Goal: Information Seeking & Learning: Find specific fact

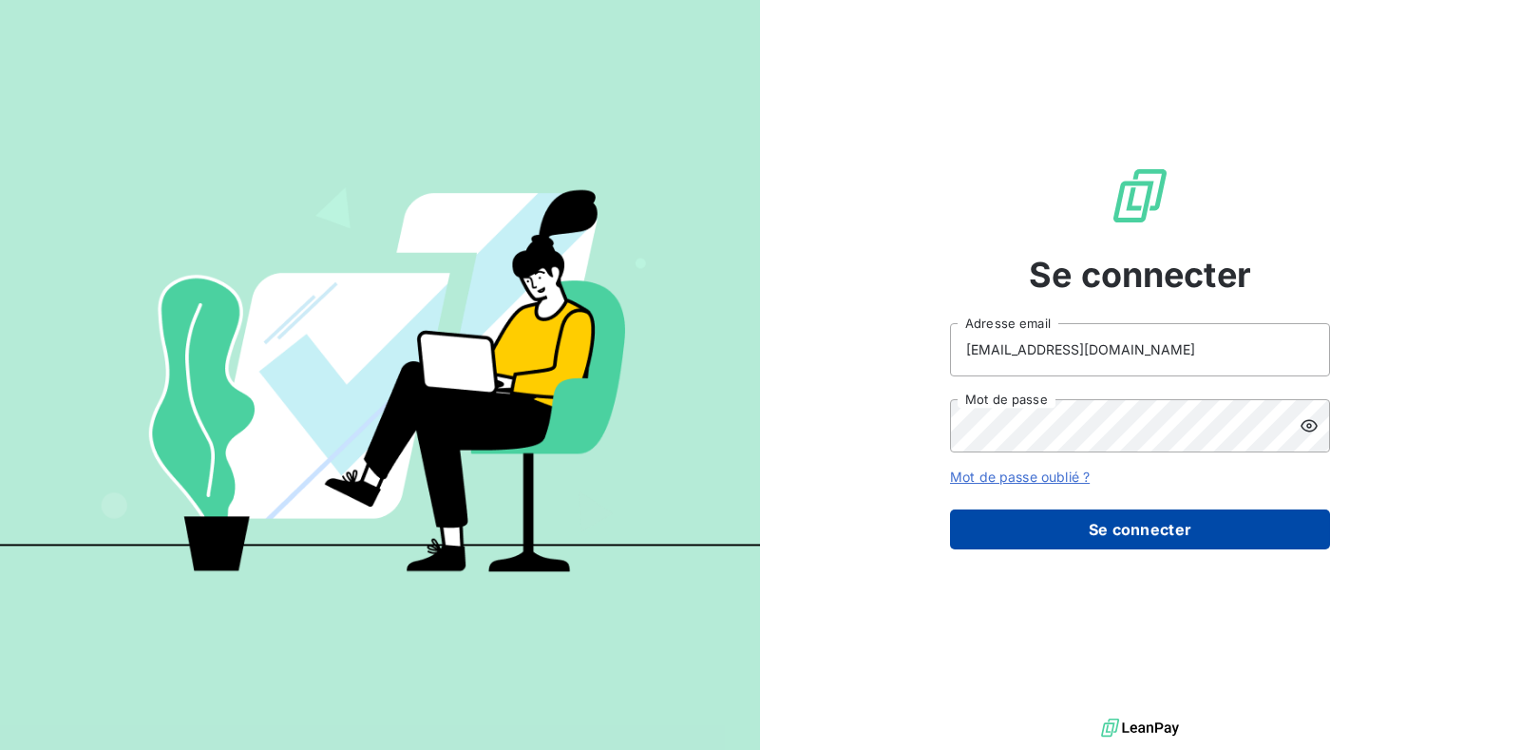
click at [637, 313] on button "Se connecter" at bounding box center [1140, 529] width 380 height 40
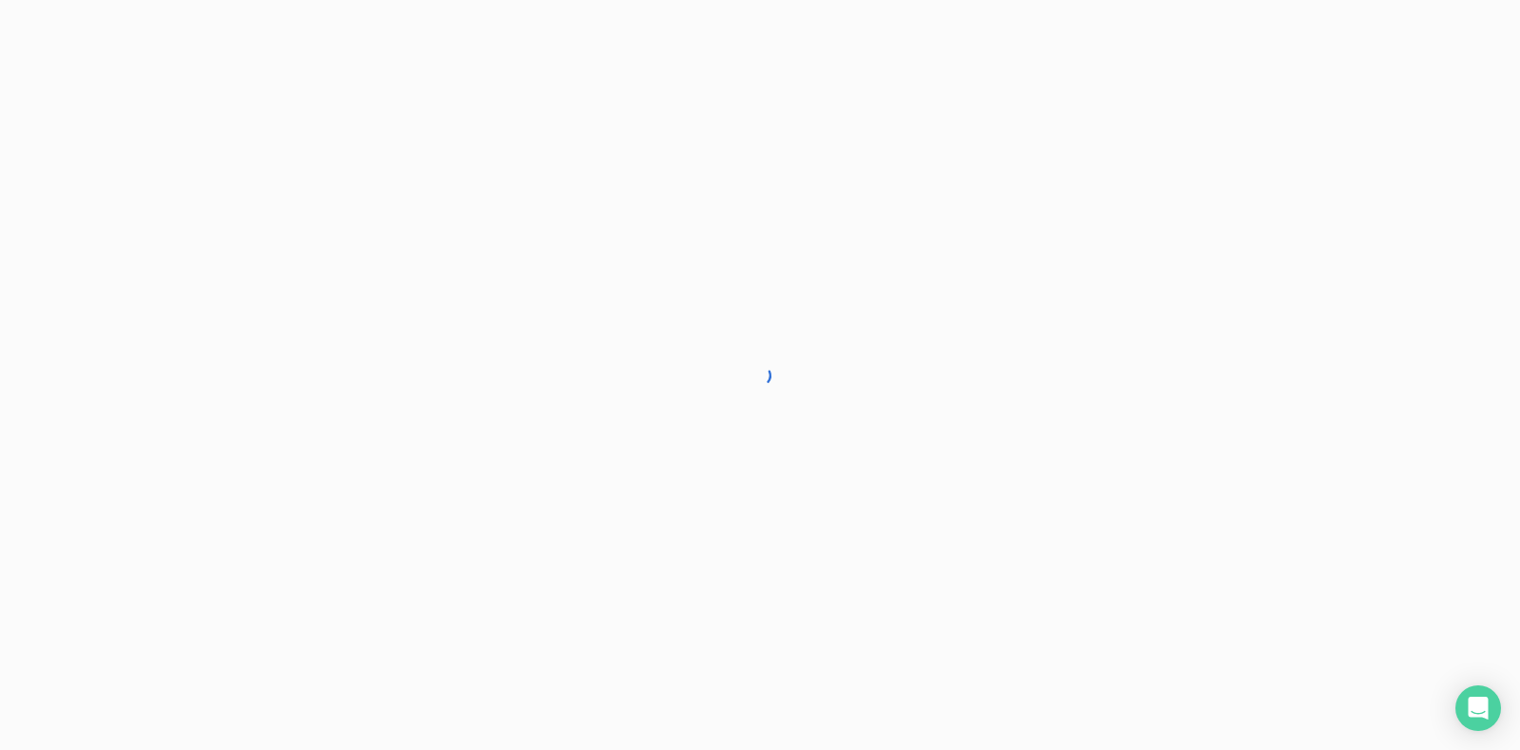
click at [637, 313] on div at bounding box center [760, 375] width 1520 height 750
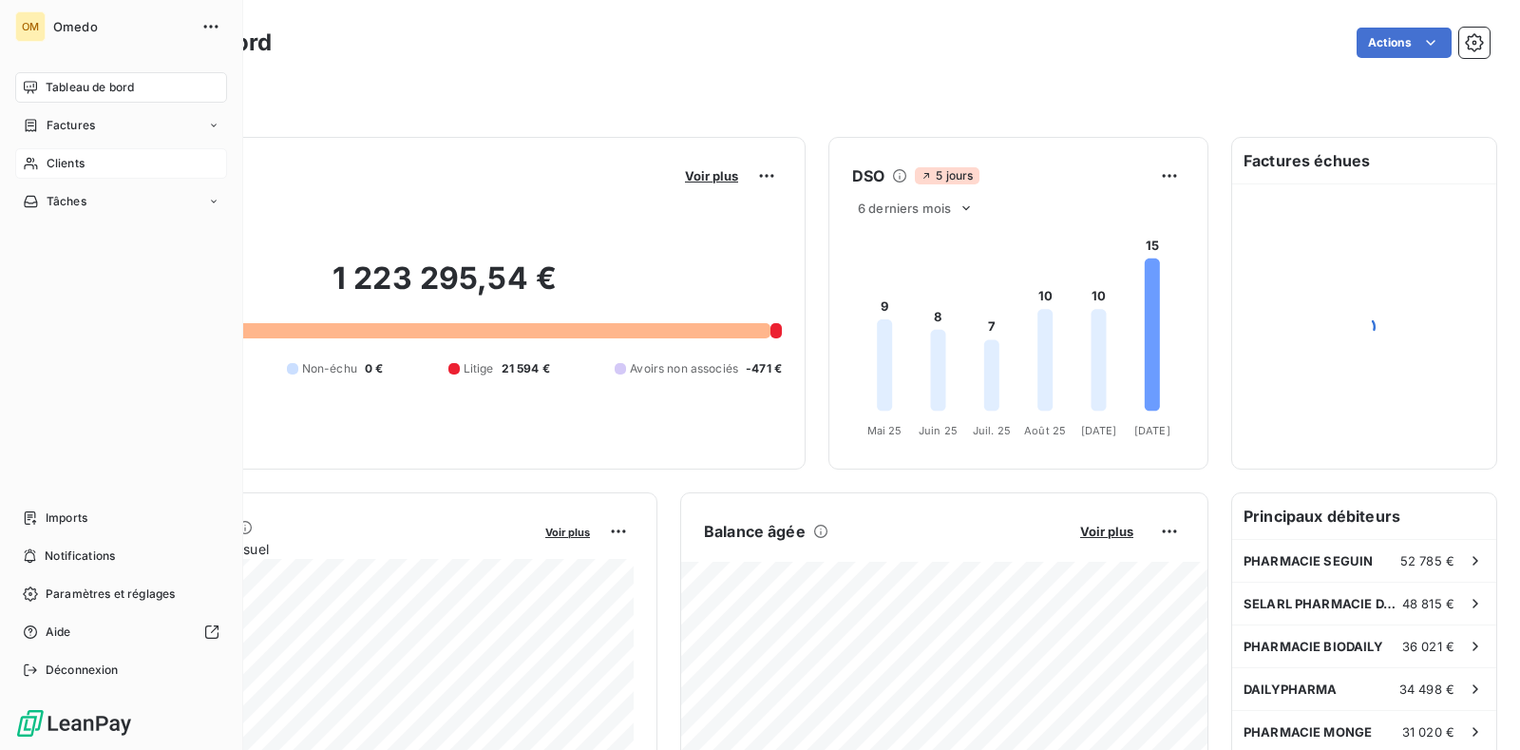
click at [96, 153] on div "Clients" at bounding box center [121, 163] width 212 height 30
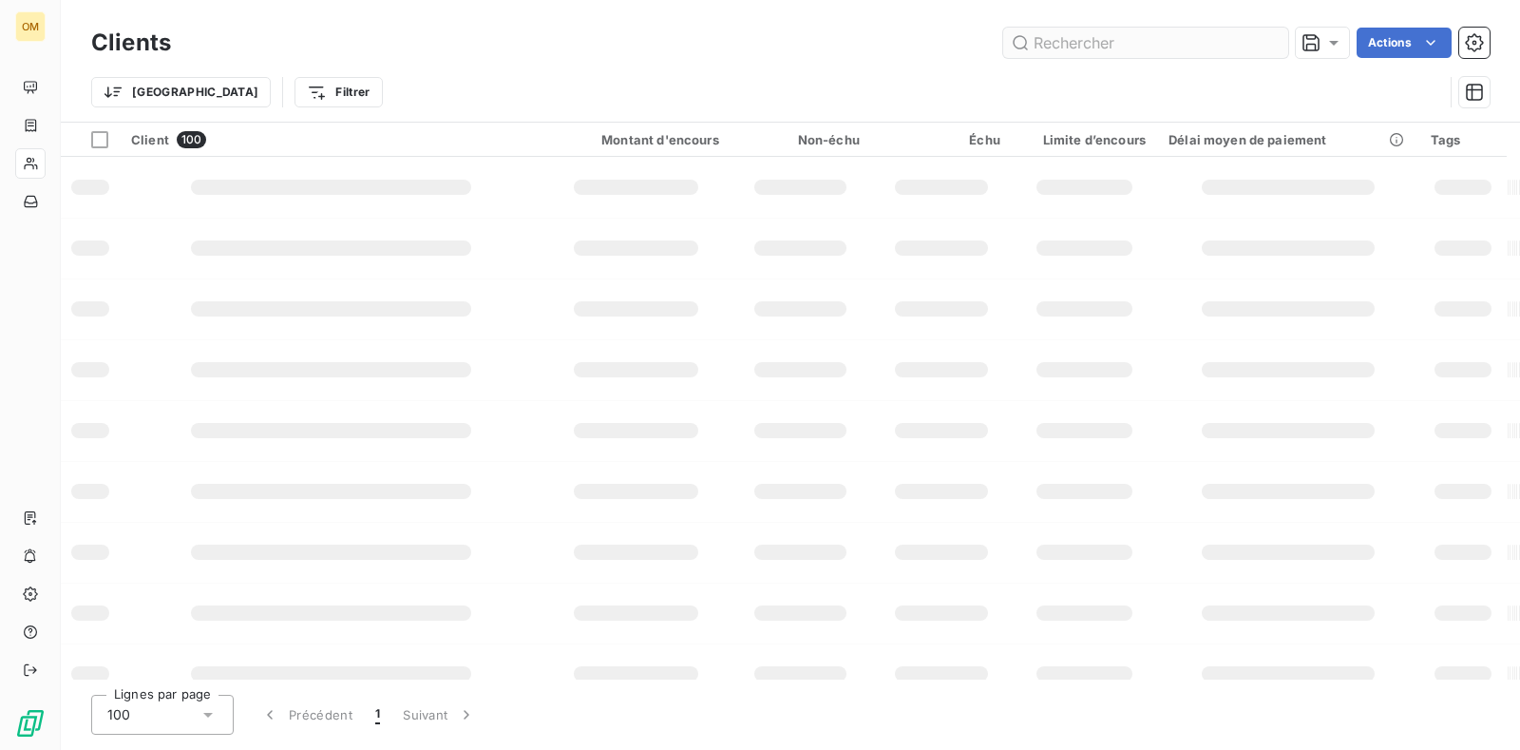
click at [637, 46] on input "text" at bounding box center [1145, 43] width 285 height 30
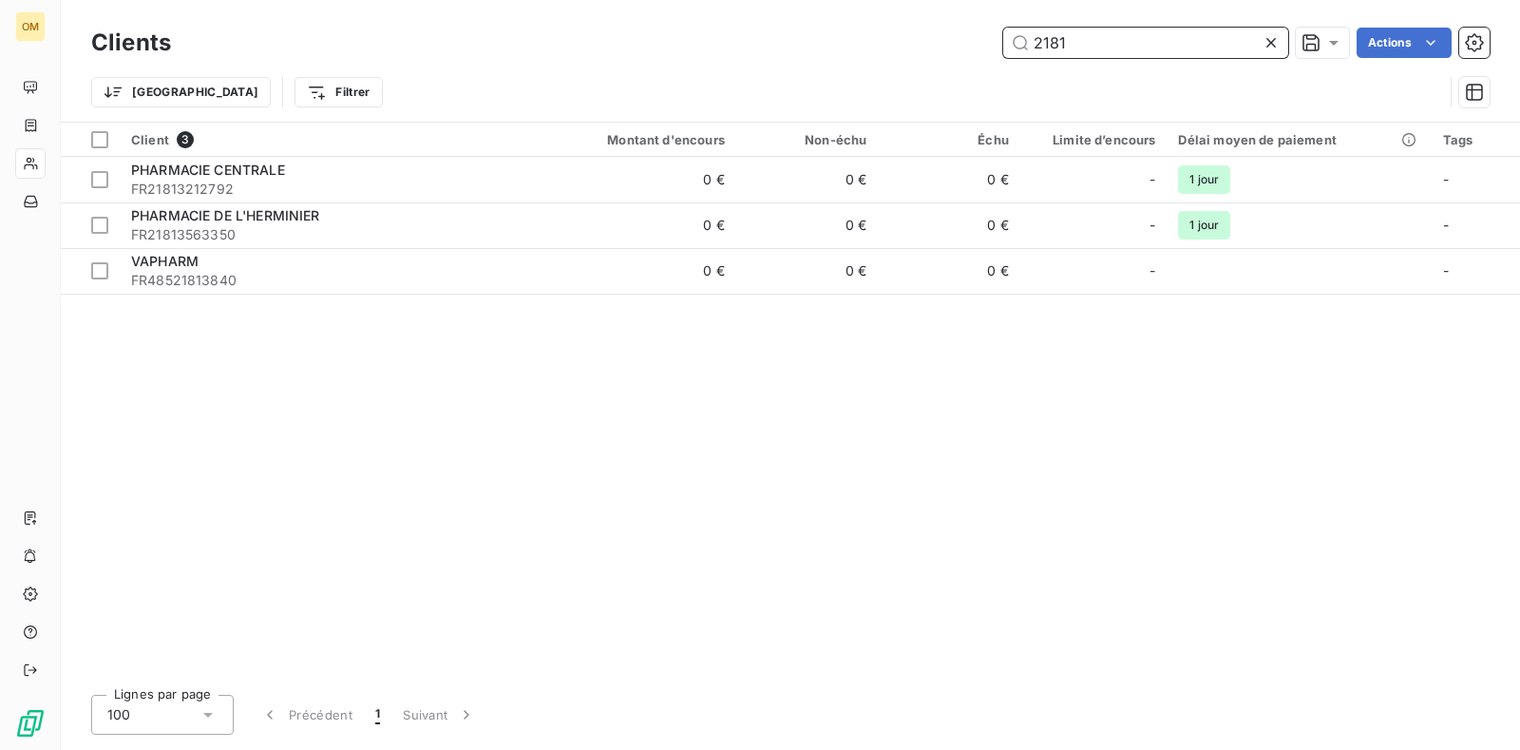
click at [637, 42] on input "2181" at bounding box center [1145, 43] width 285 height 30
drag, startPoint x: 1126, startPoint y: 42, endPoint x: 803, endPoint y: 50, distance: 323.1
click at [637, 50] on input "2181" at bounding box center [1145, 43] width 285 height 30
paste input "PHARMACIE FRONT DE SEINE"
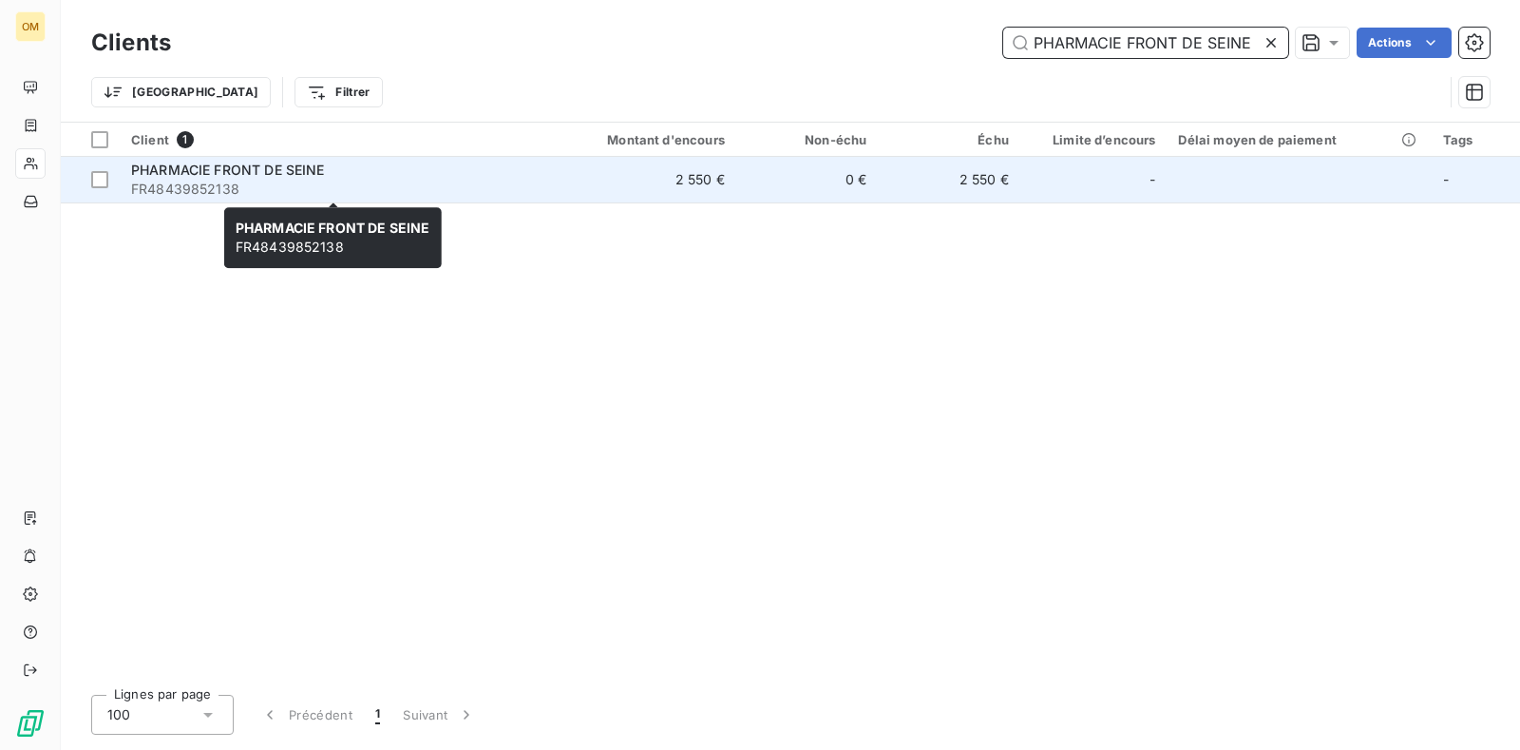
type input "PHARMACIE FRONT DE SEINE"
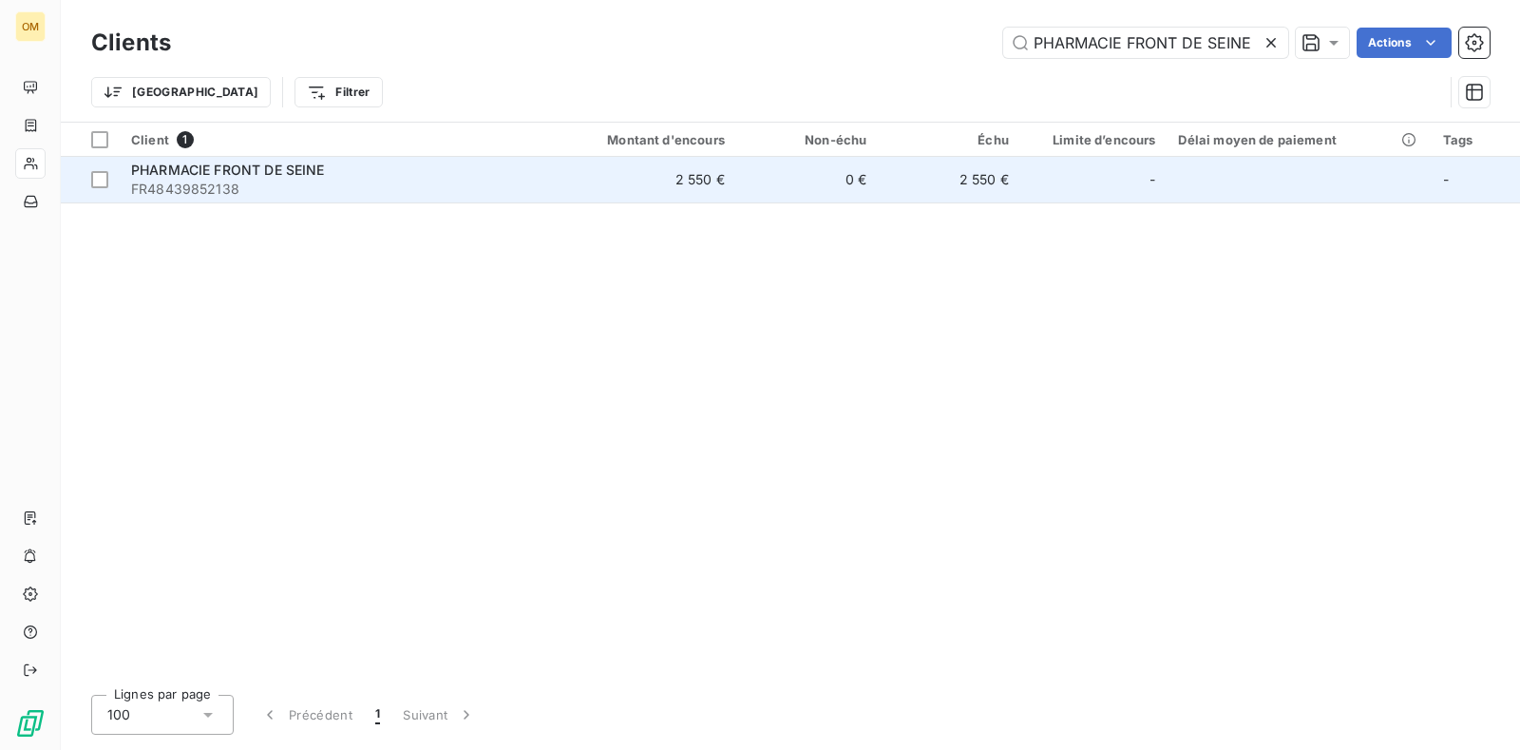
click at [256, 180] on span "FR48439852138" at bounding box center [332, 189] width 403 height 19
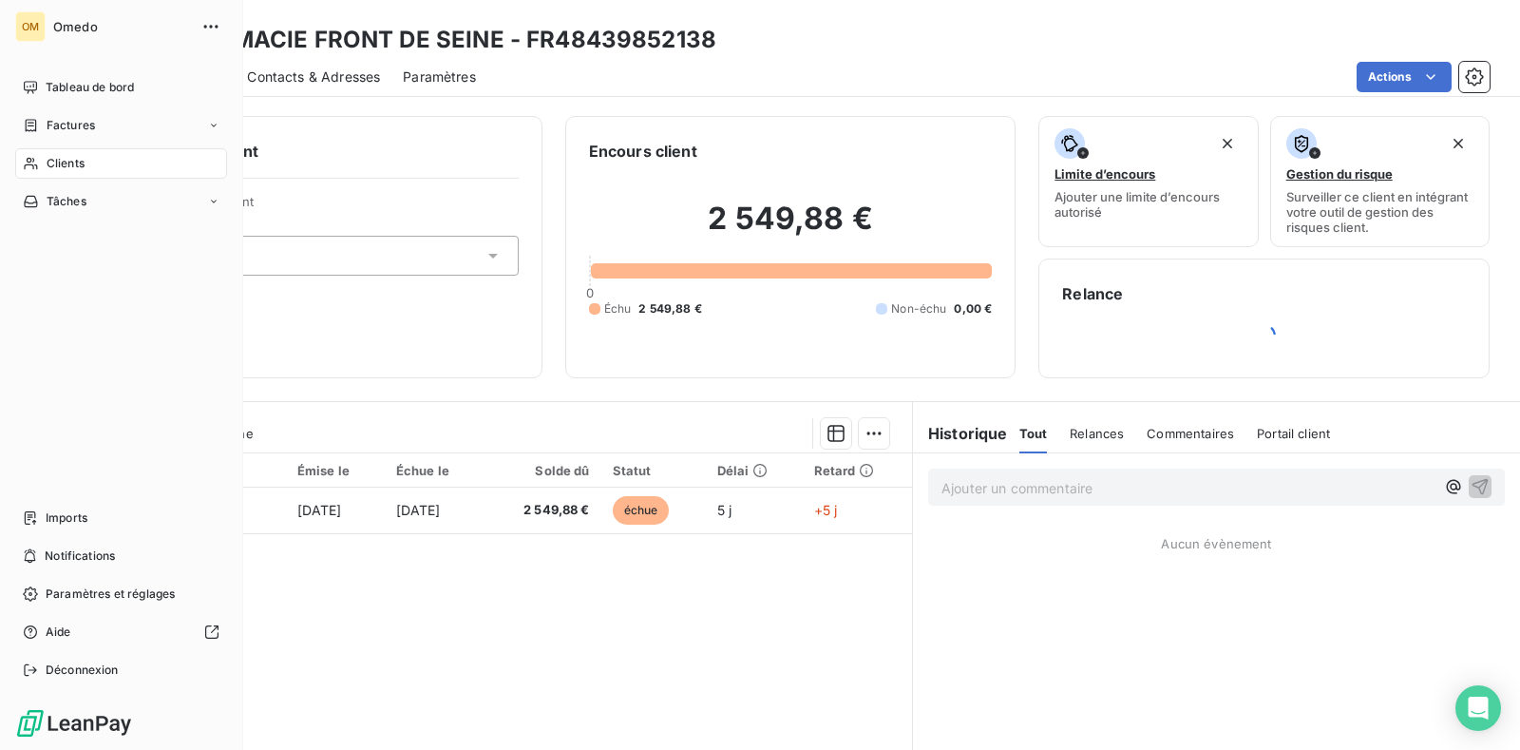
click at [78, 162] on span "Clients" at bounding box center [66, 163] width 38 height 17
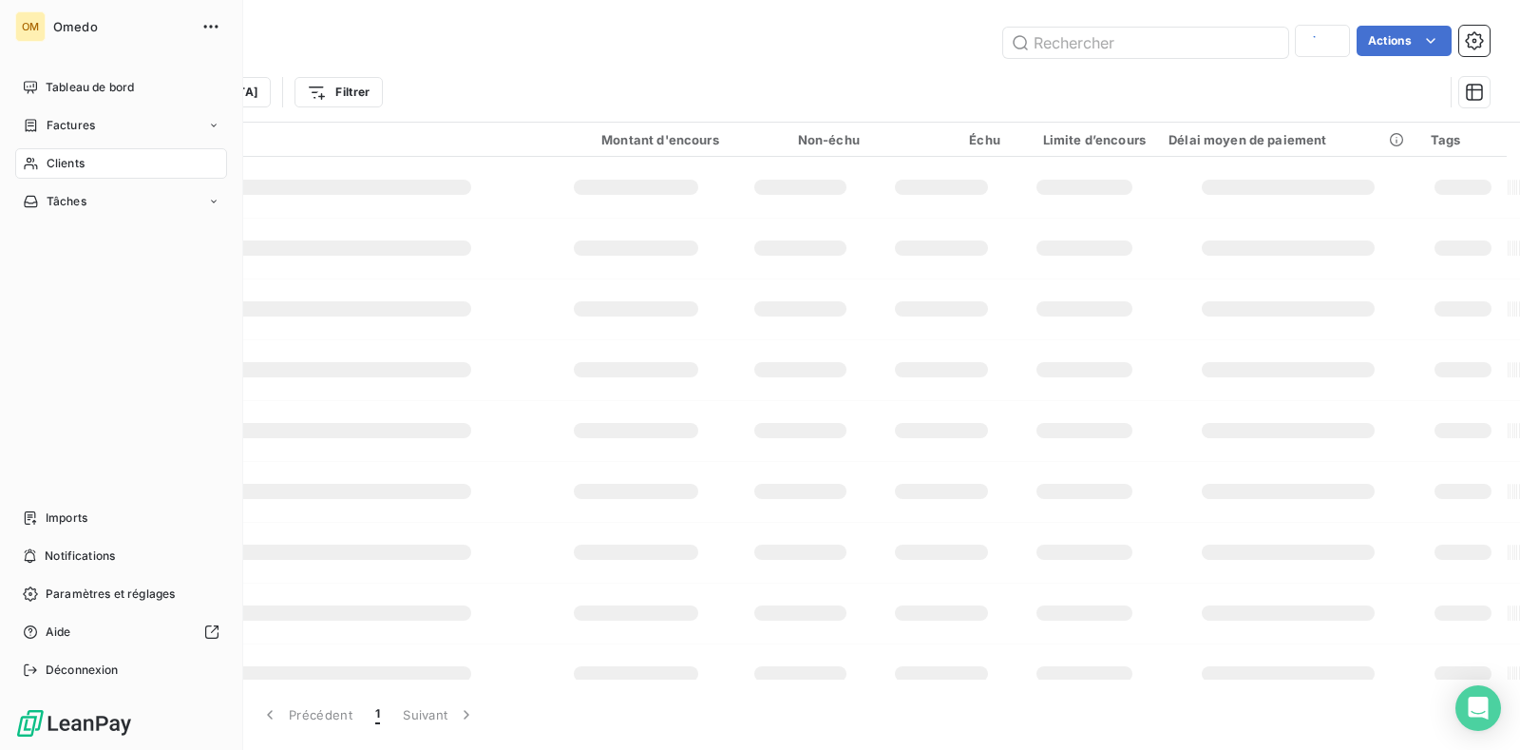
type input "PHARMACIE FRONT DE SEINE"
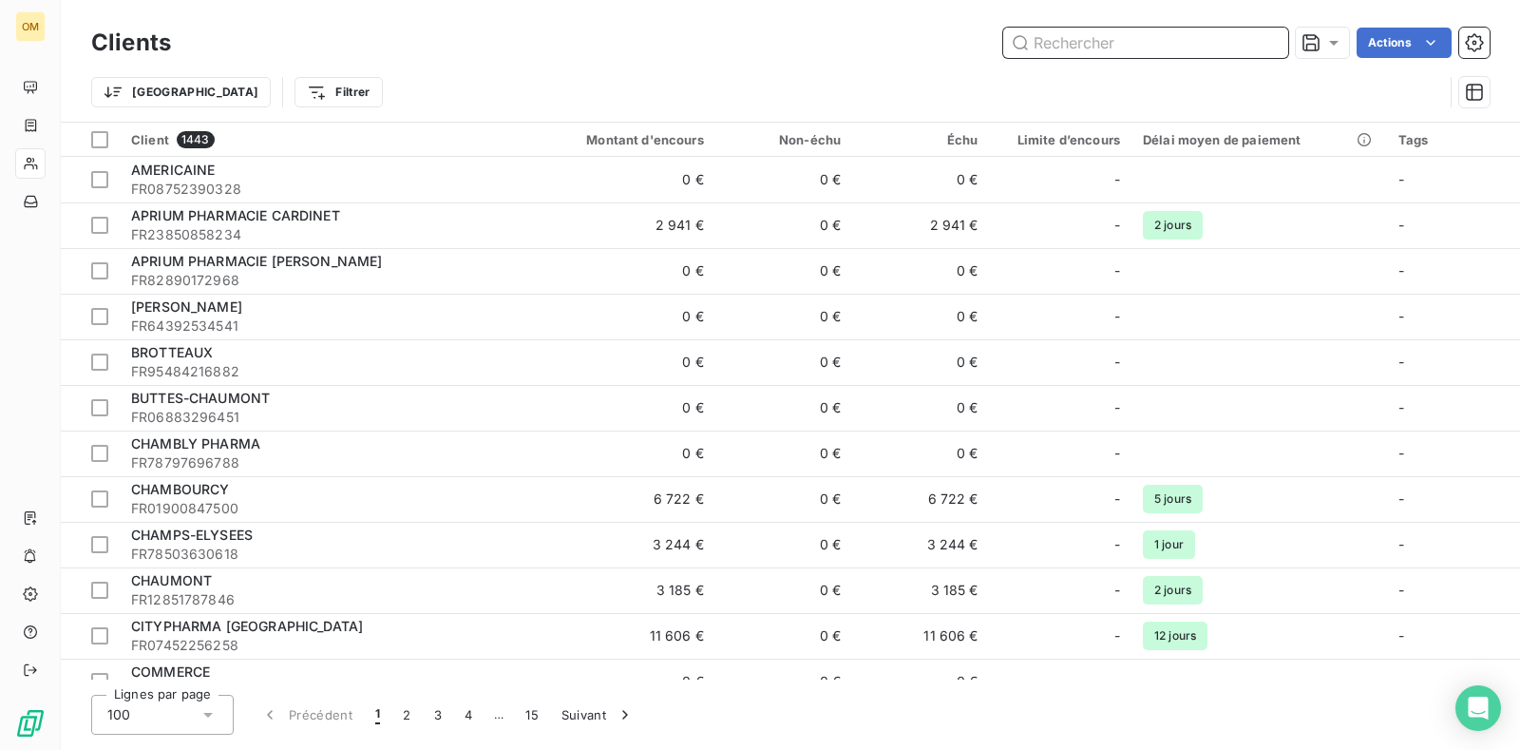
click at [1116, 36] on input "text" at bounding box center [1145, 43] width 285 height 30
paste input "PHARMACIE FRONT DE SEINE"
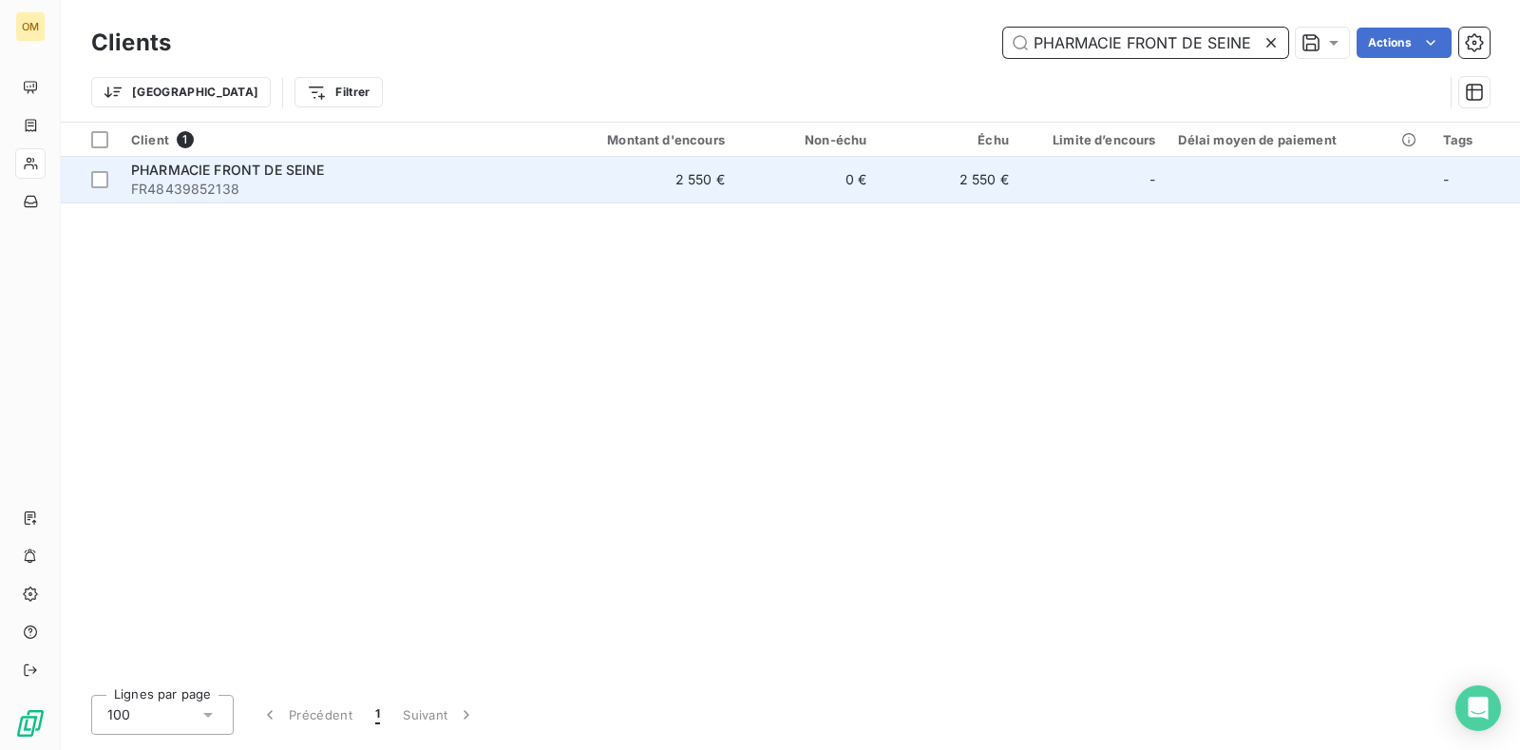
type input "PHARMACIE FRONT DE SEINE"
click at [274, 171] on span "PHARMACIE FRONT DE SEINE" at bounding box center [228, 169] width 194 height 16
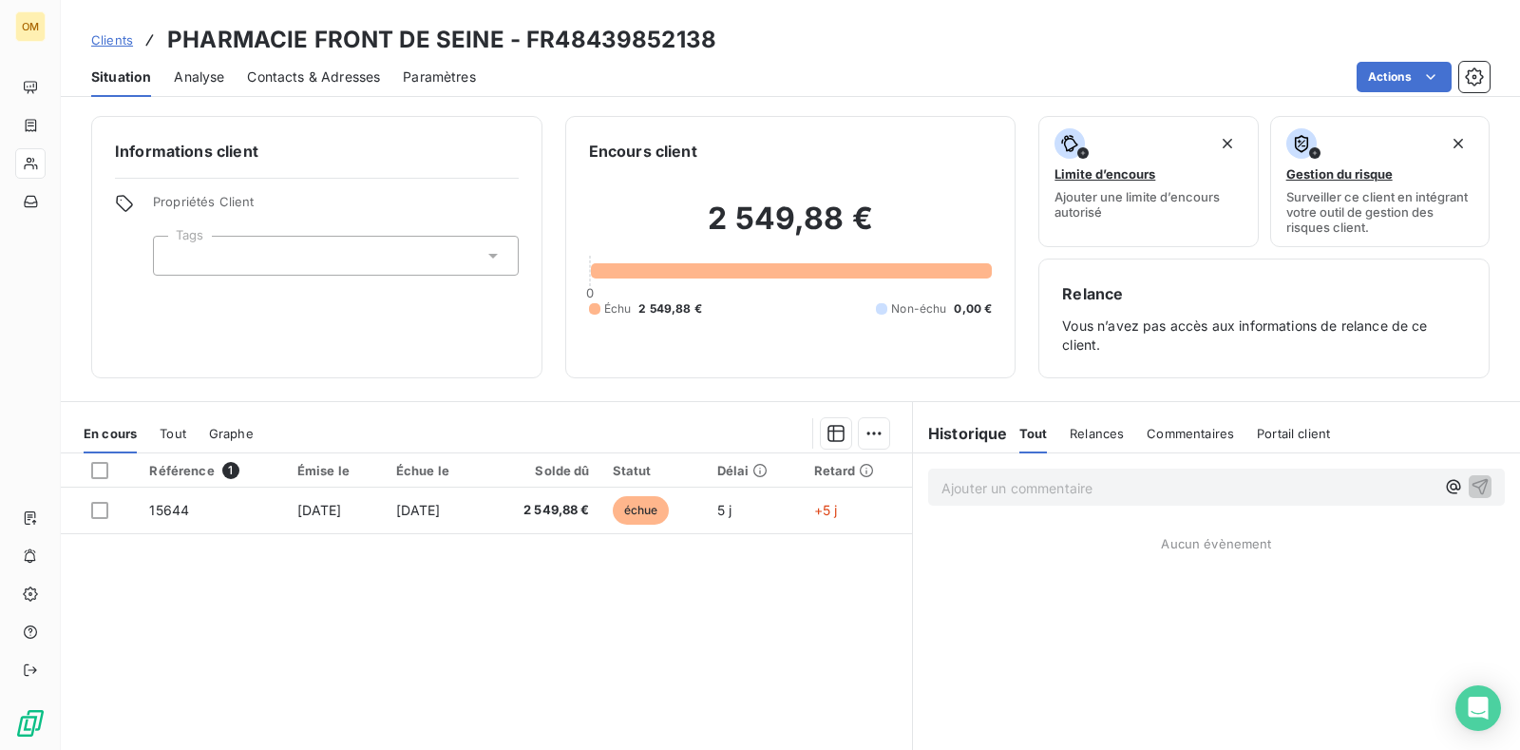
click at [342, 77] on span "Contacts & Adresses" at bounding box center [313, 76] width 133 height 19
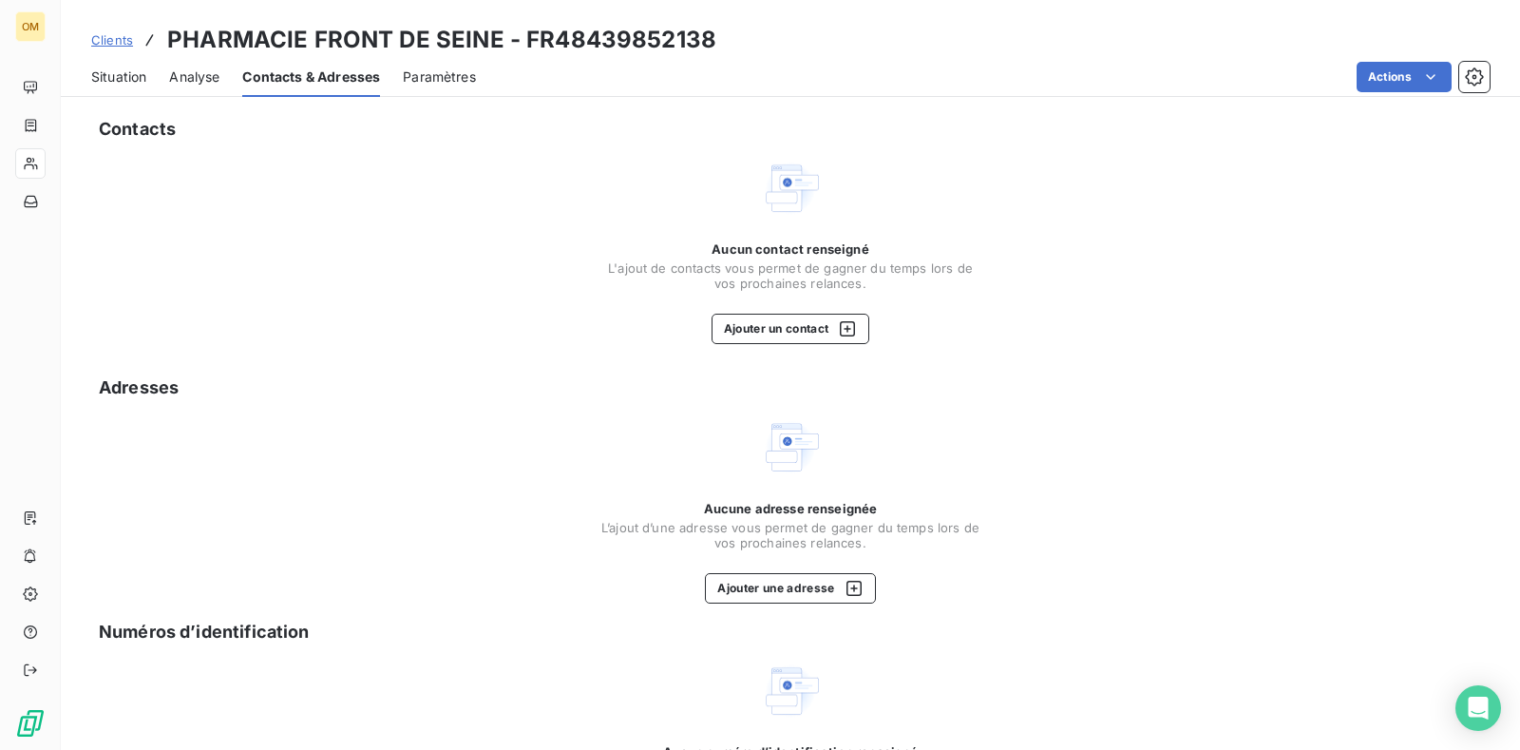
click at [449, 75] on span "Paramètres" at bounding box center [439, 76] width 73 height 19
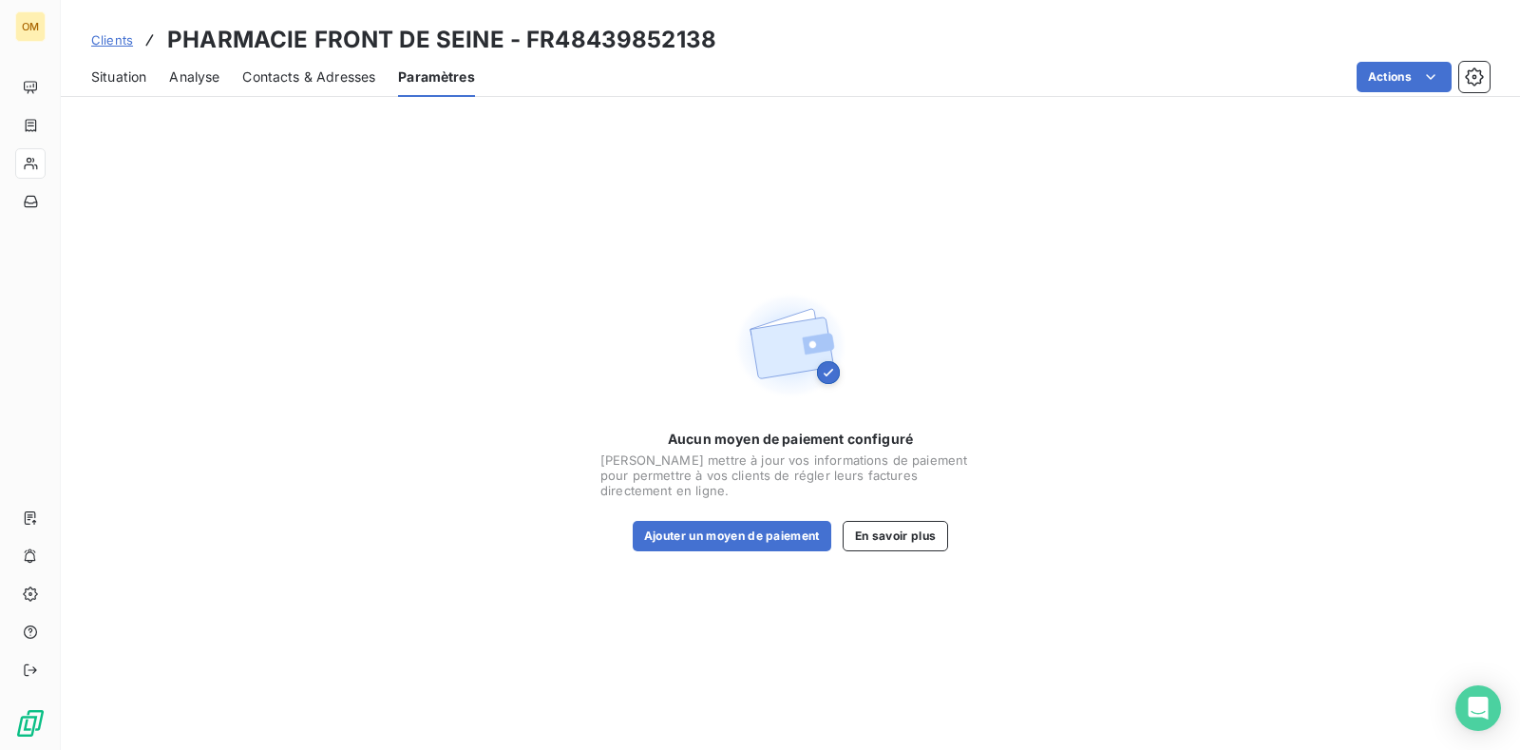
click at [123, 76] on span "Situation" at bounding box center [118, 76] width 55 height 19
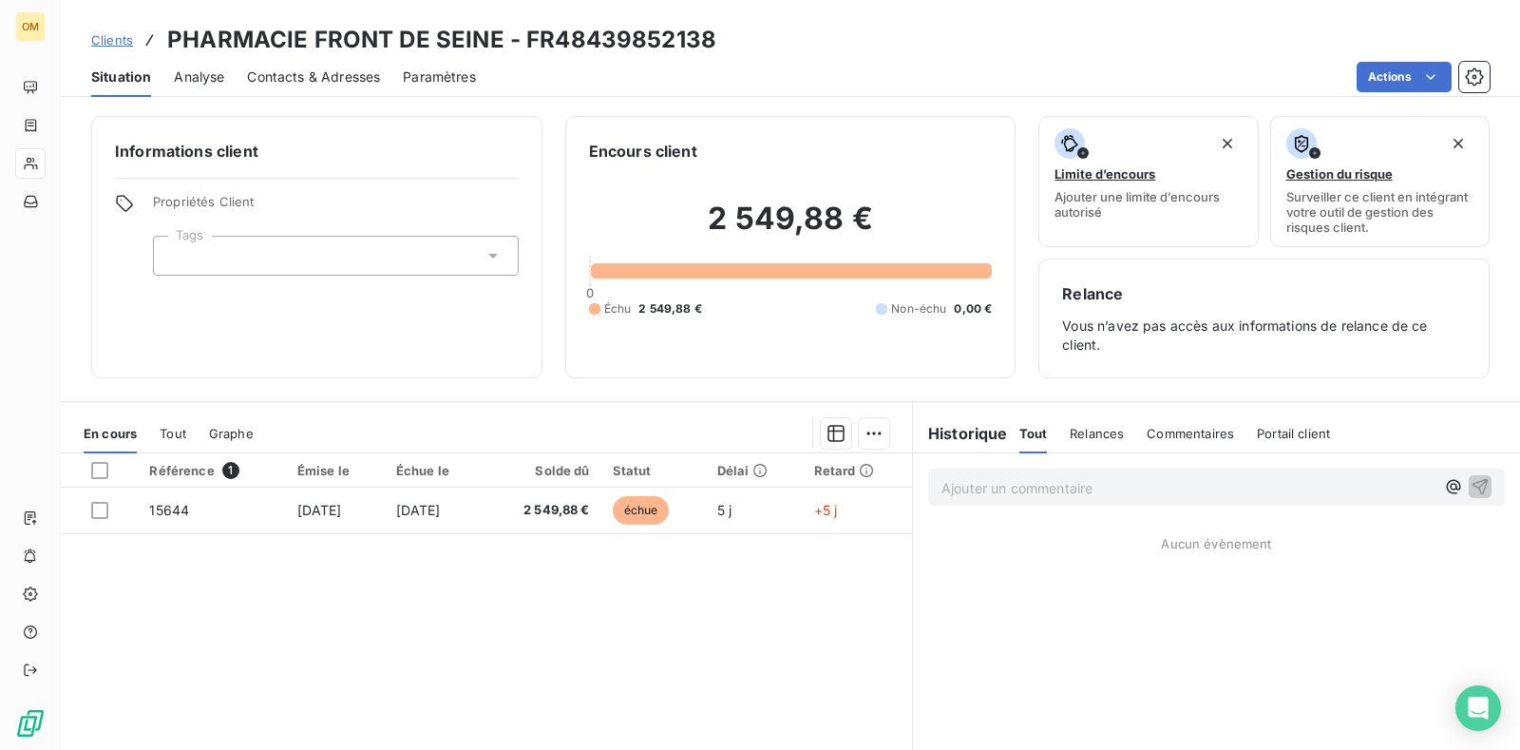
click at [205, 78] on span "Analyse" at bounding box center [199, 76] width 50 height 19
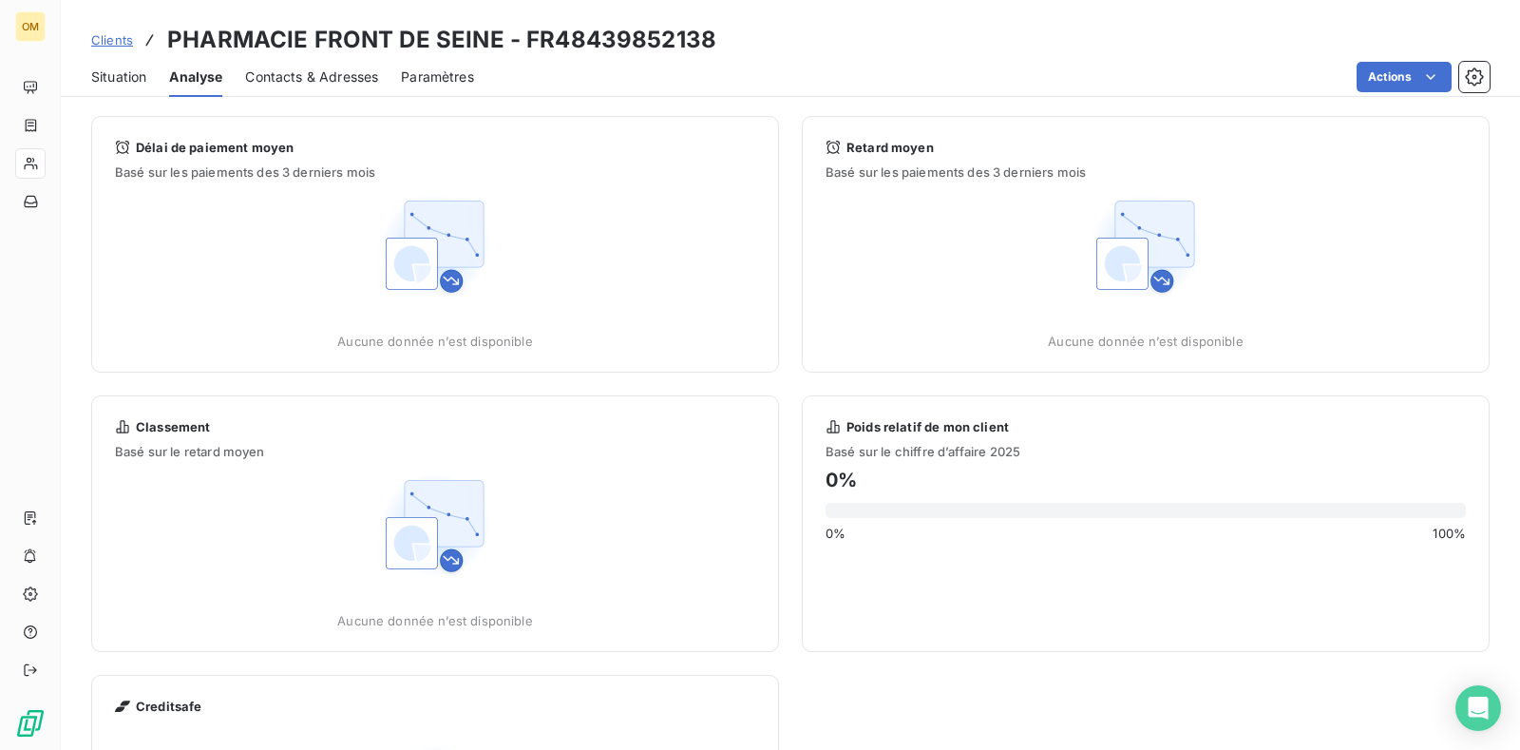
click at [117, 78] on span "Situation" at bounding box center [118, 76] width 55 height 19
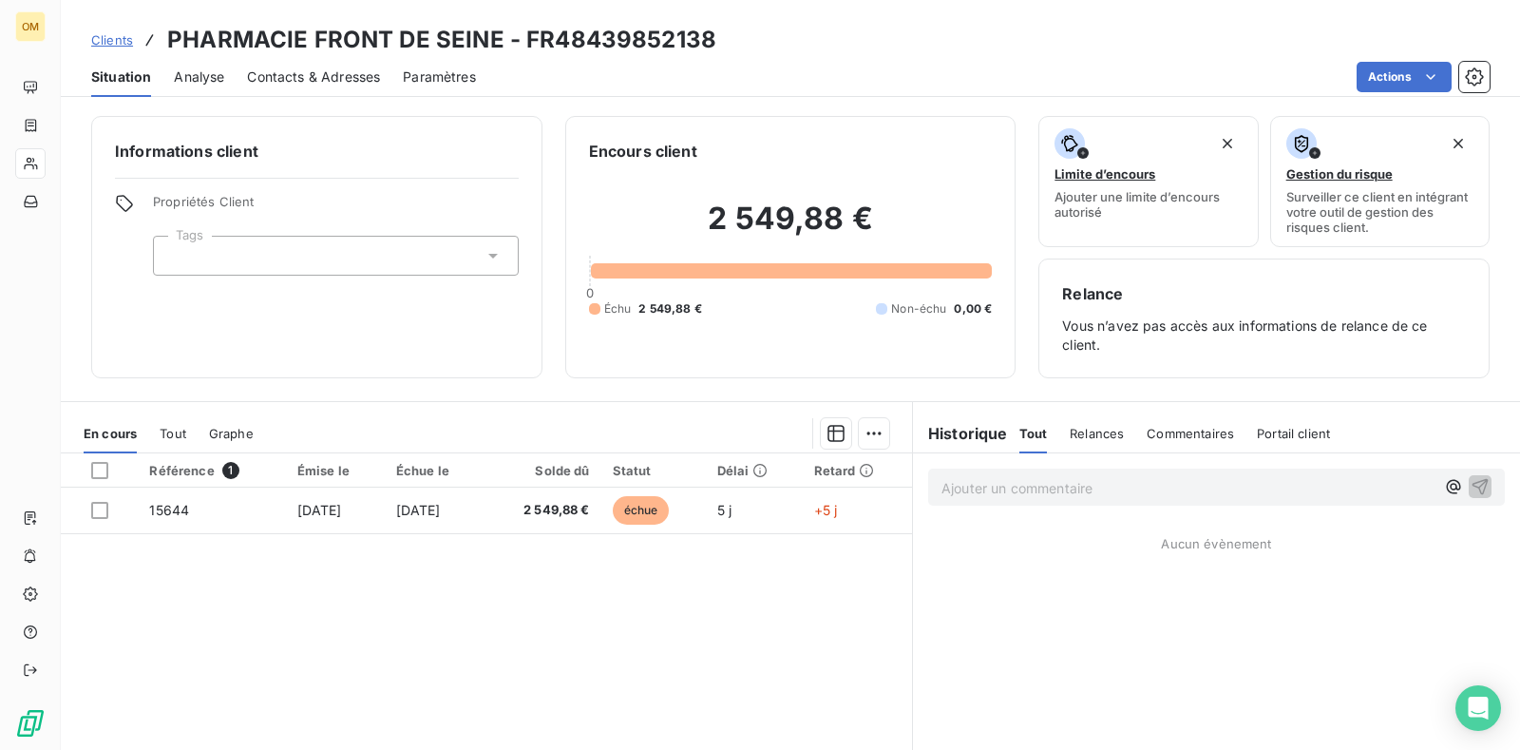
click at [109, 37] on span "Clients" at bounding box center [112, 39] width 42 height 15
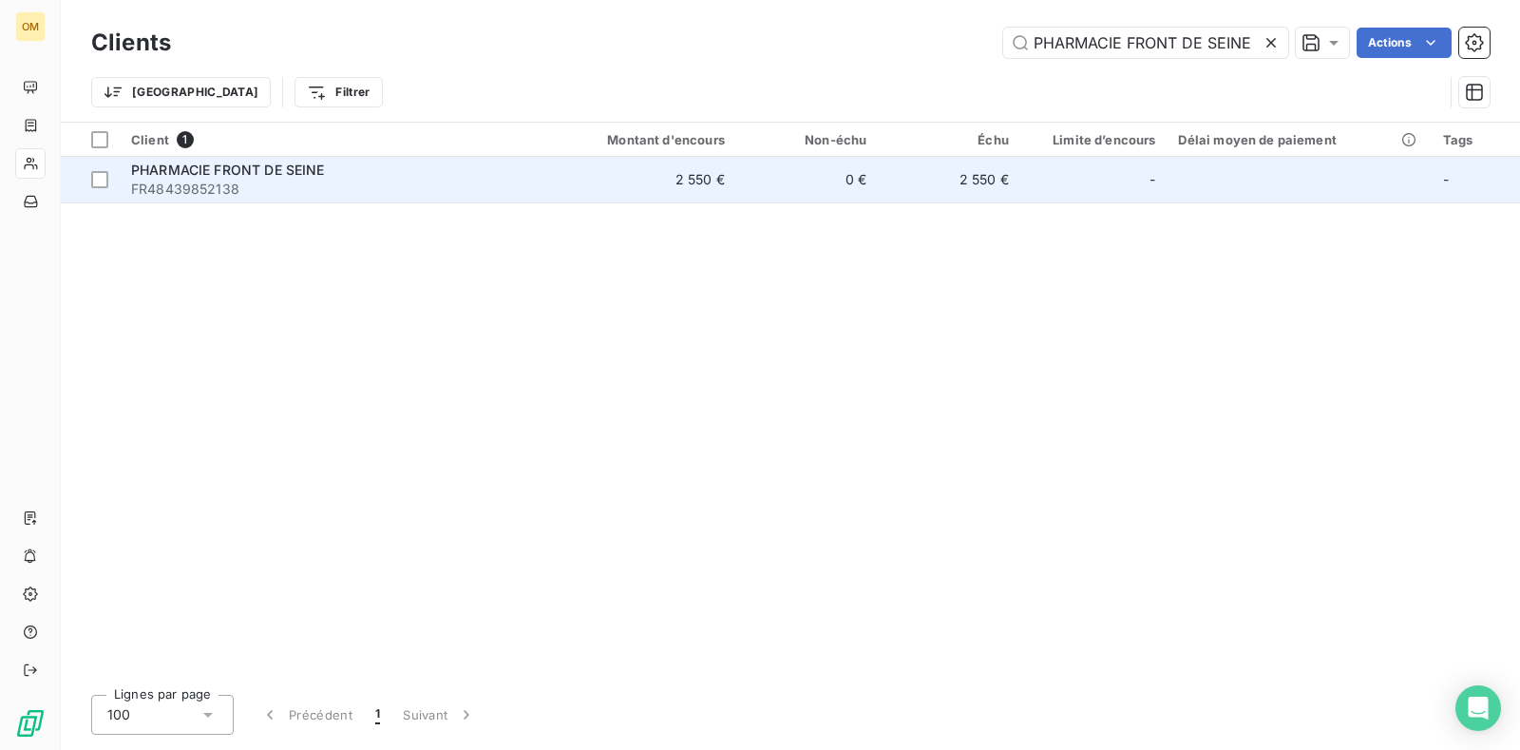
click at [121, 183] on td "PHARMACIE FRONT DE SEINE FR48439852138" at bounding box center [333, 180] width 426 height 46
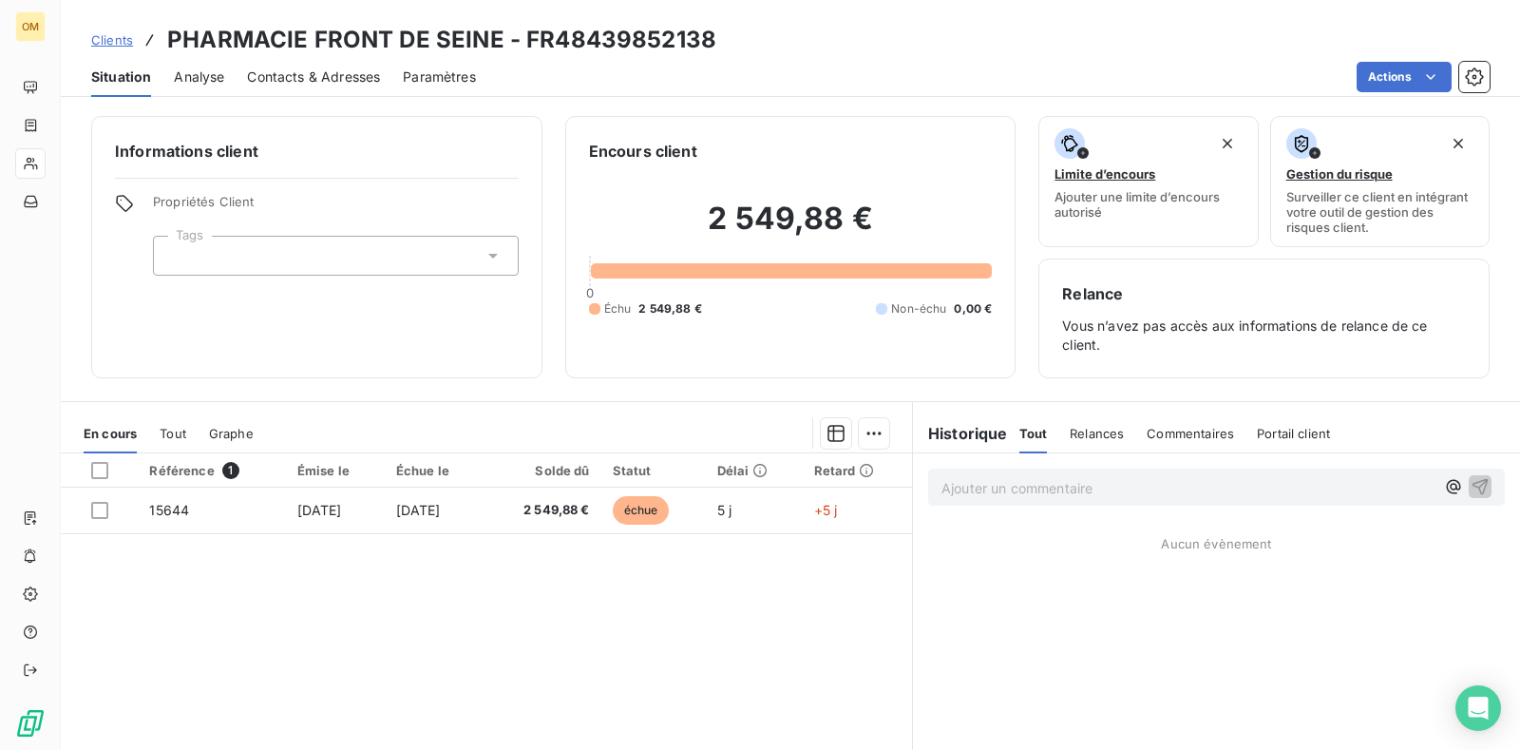
click at [177, 438] on span "Tout" at bounding box center [173, 433] width 27 height 15
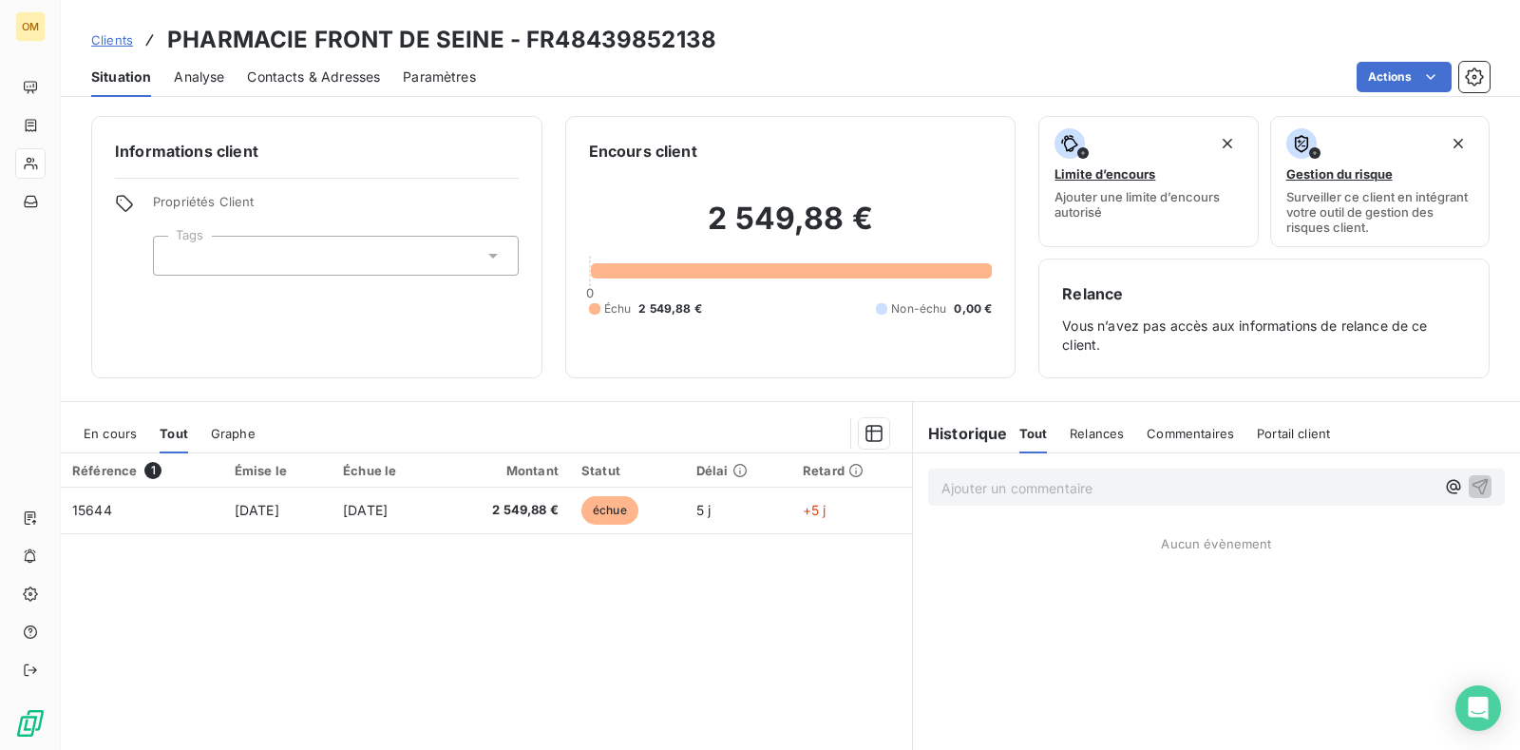
click at [245, 428] on span "Graphe" at bounding box center [233, 433] width 45 height 15
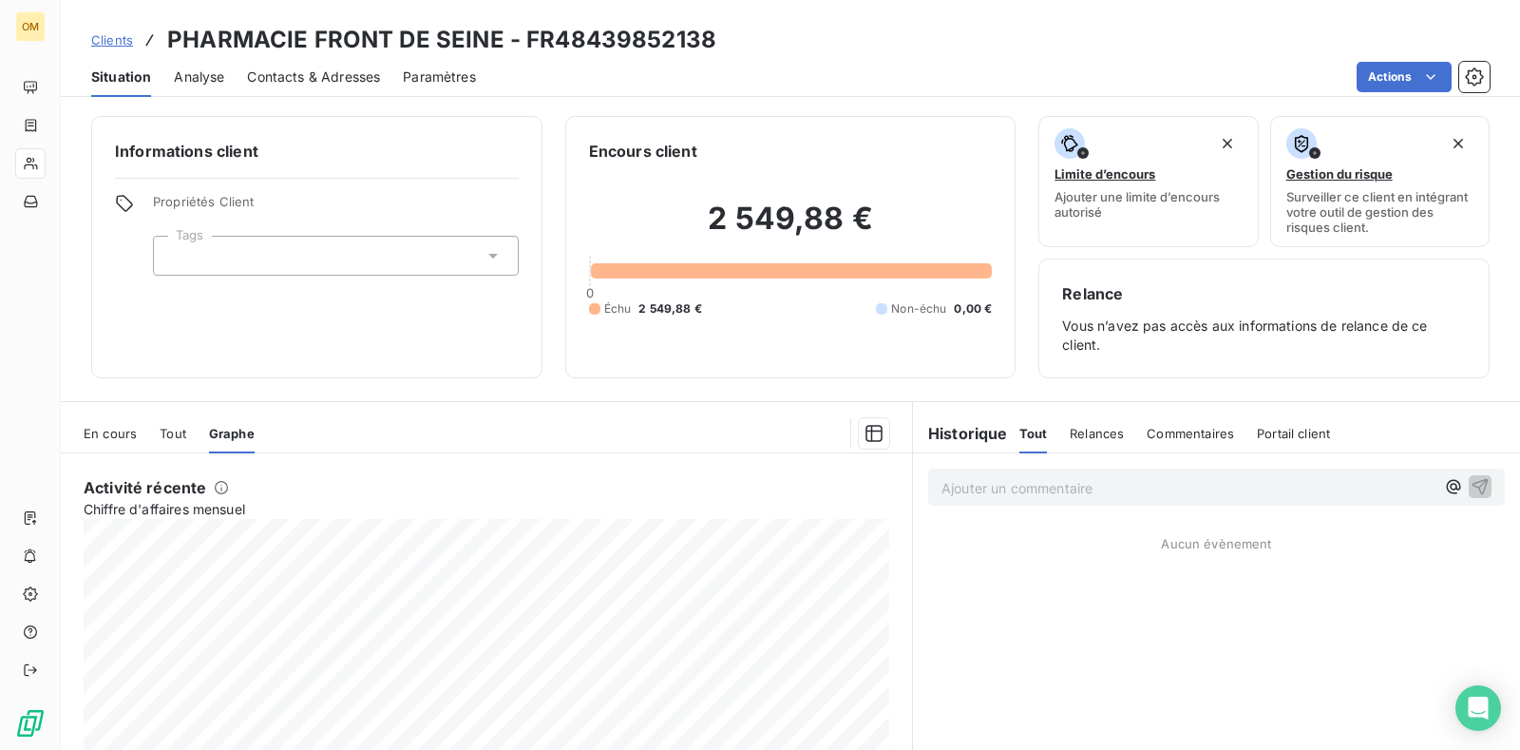
click at [114, 433] on span "En cours" at bounding box center [110, 433] width 53 height 15
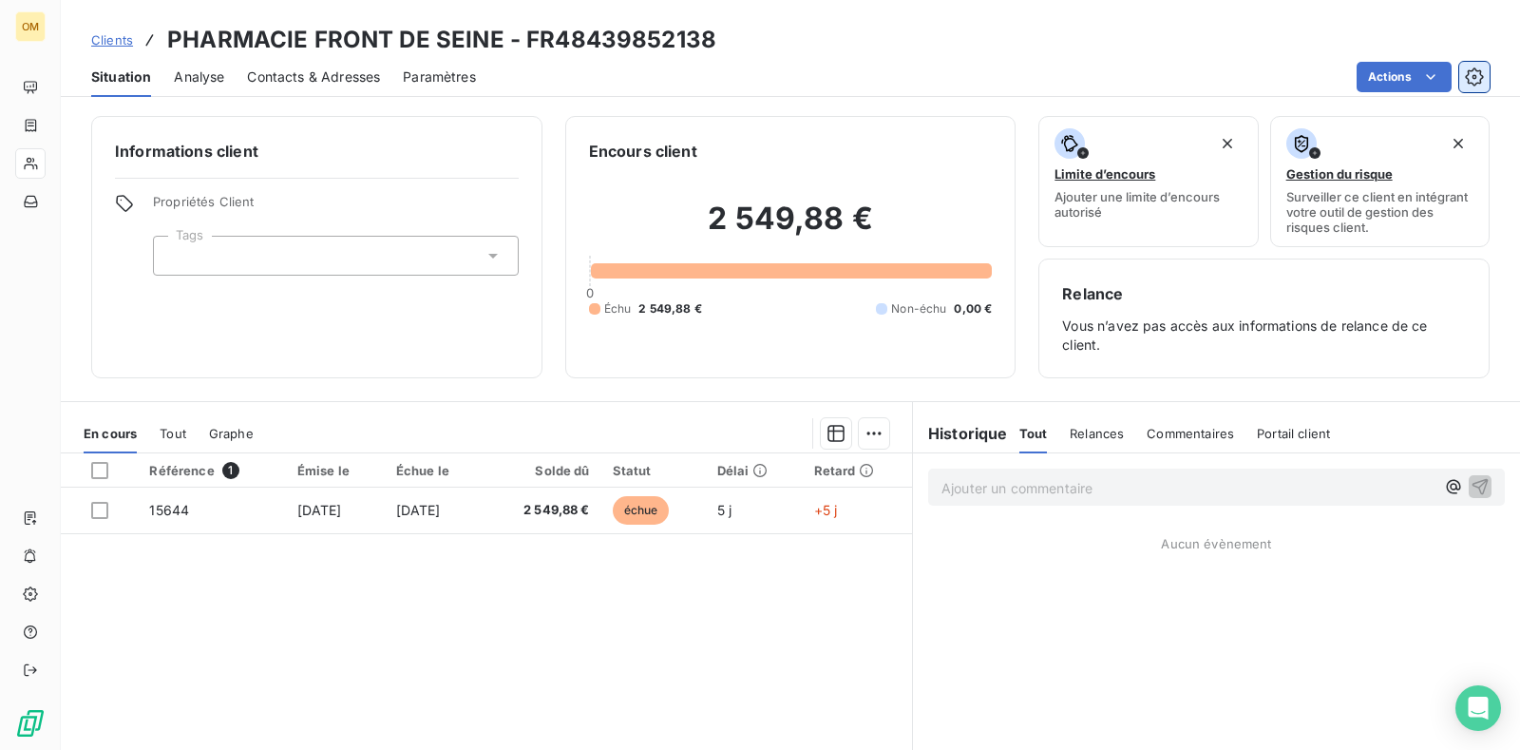
click at [1475, 74] on icon "button" at bounding box center [1474, 76] width 19 height 19
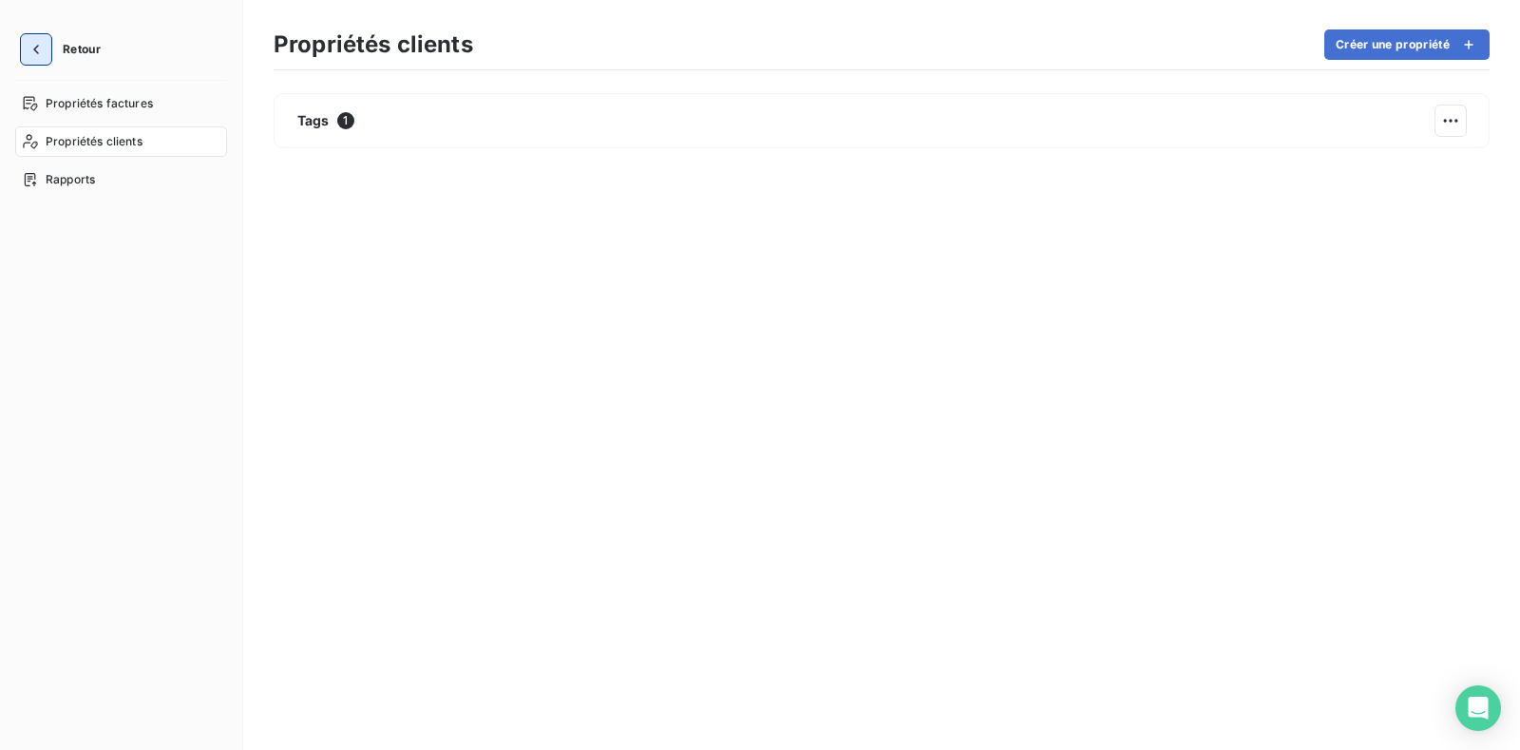
click at [43, 50] on icon "button" at bounding box center [36, 49] width 19 height 19
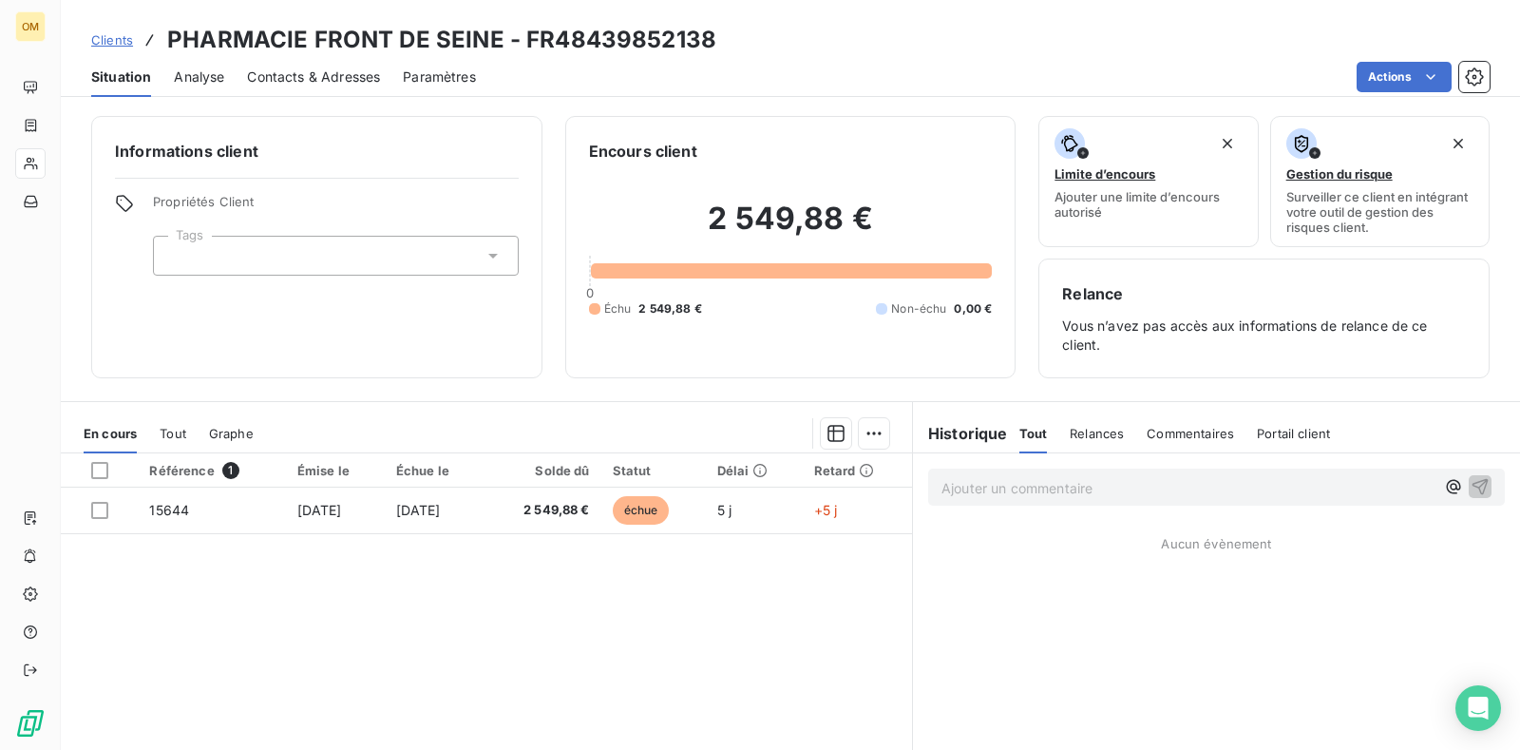
click at [193, 81] on span "Analyse" at bounding box center [199, 76] width 50 height 19
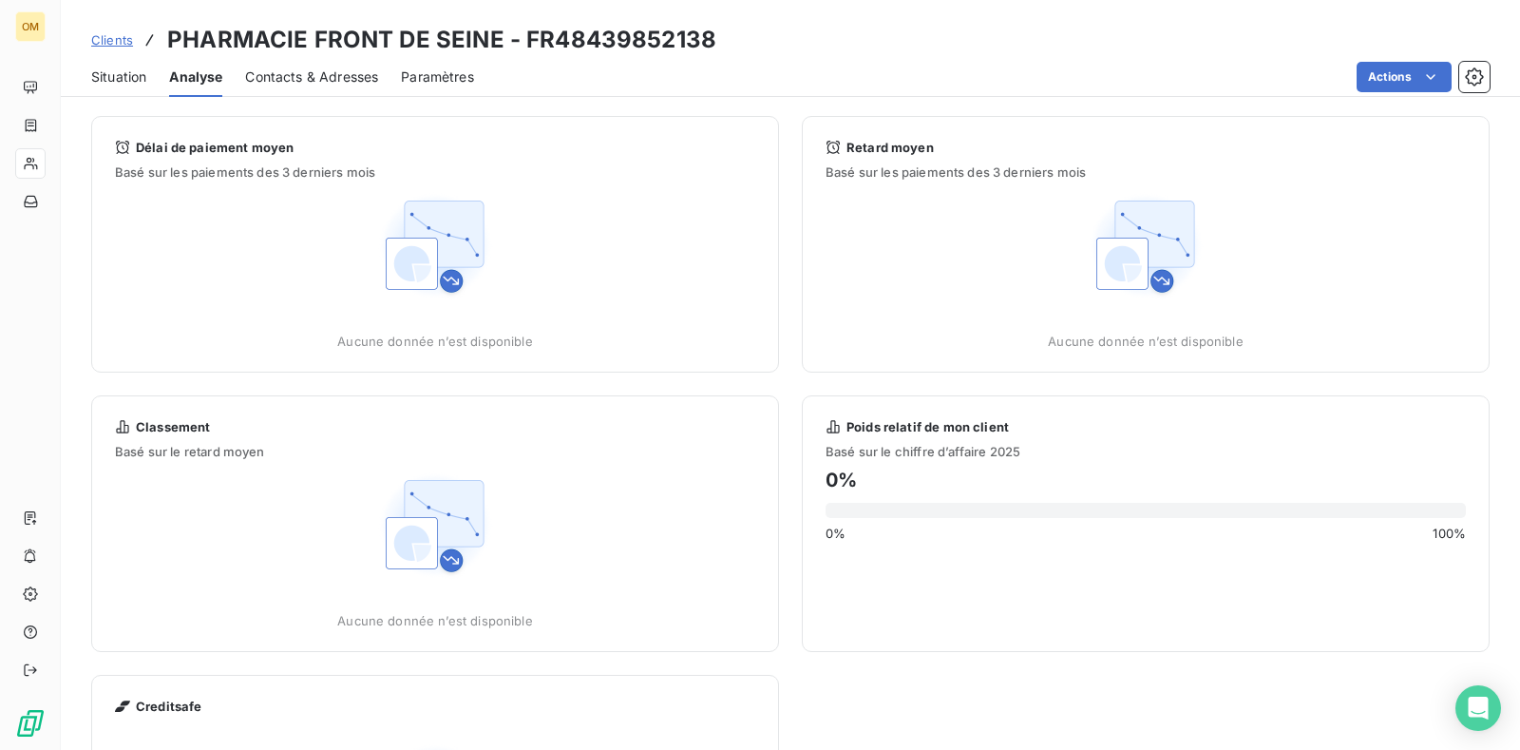
click at [316, 82] on span "Contacts & Adresses" at bounding box center [311, 76] width 133 height 19
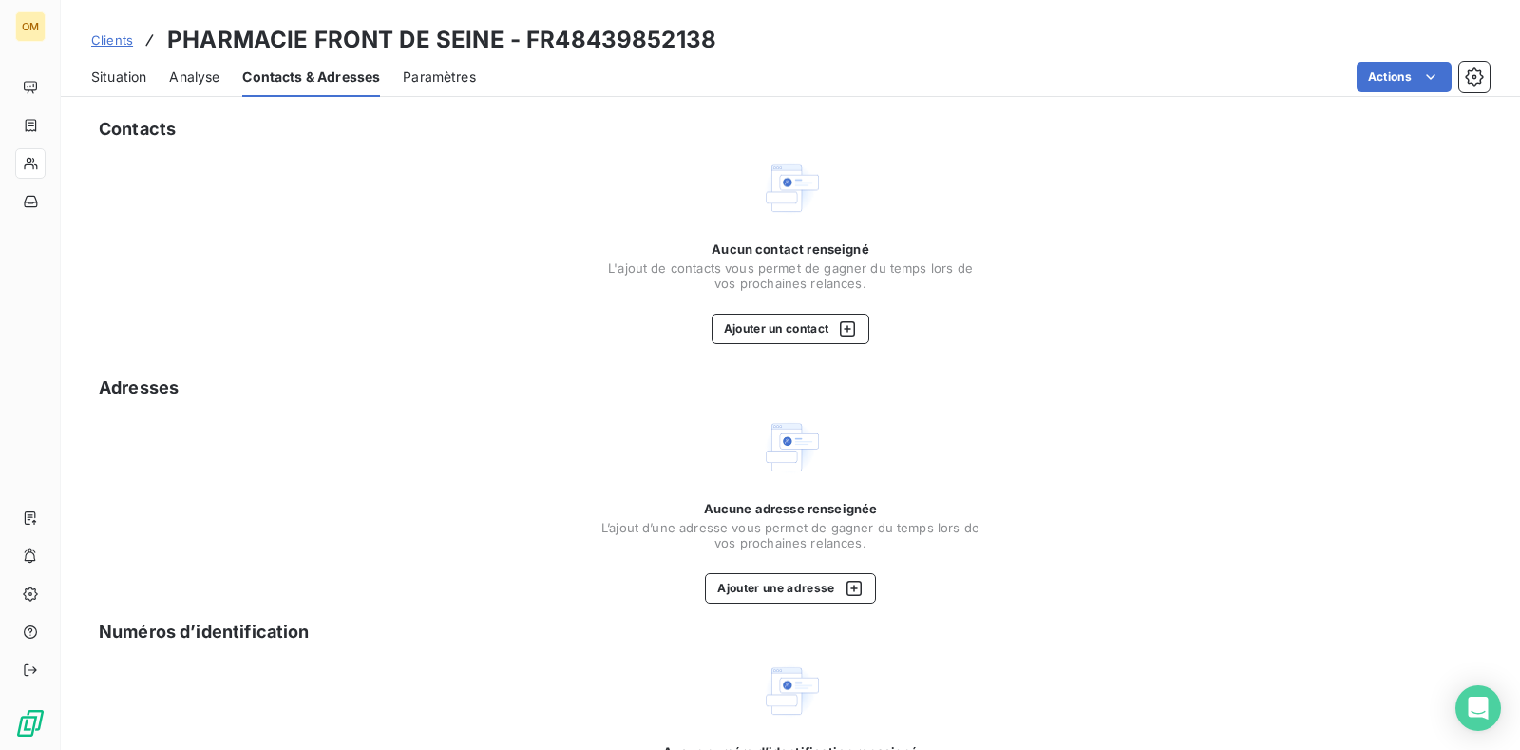
click at [128, 69] on span "Situation" at bounding box center [118, 76] width 55 height 19
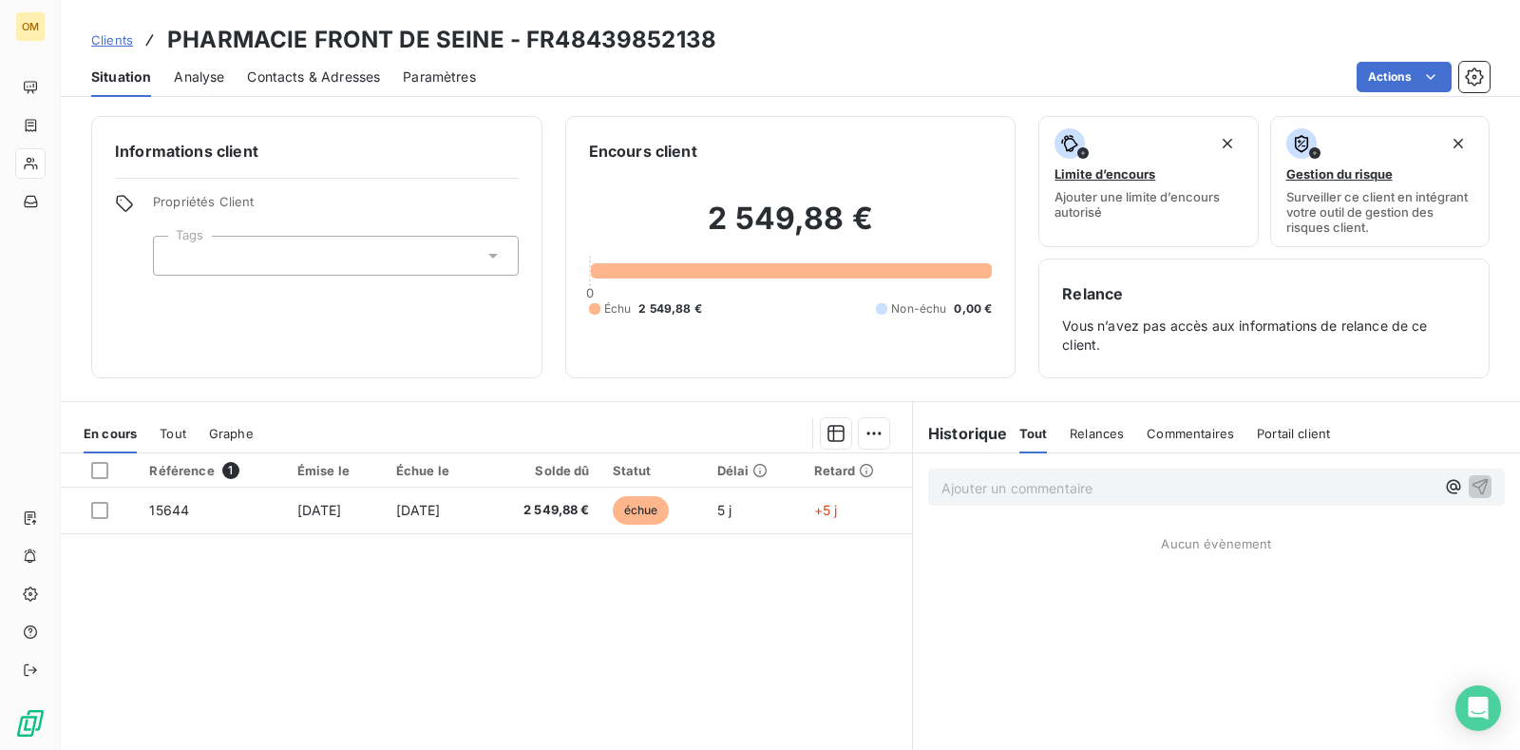
click at [1295, 430] on span "Portail client" at bounding box center [1293, 433] width 73 height 15
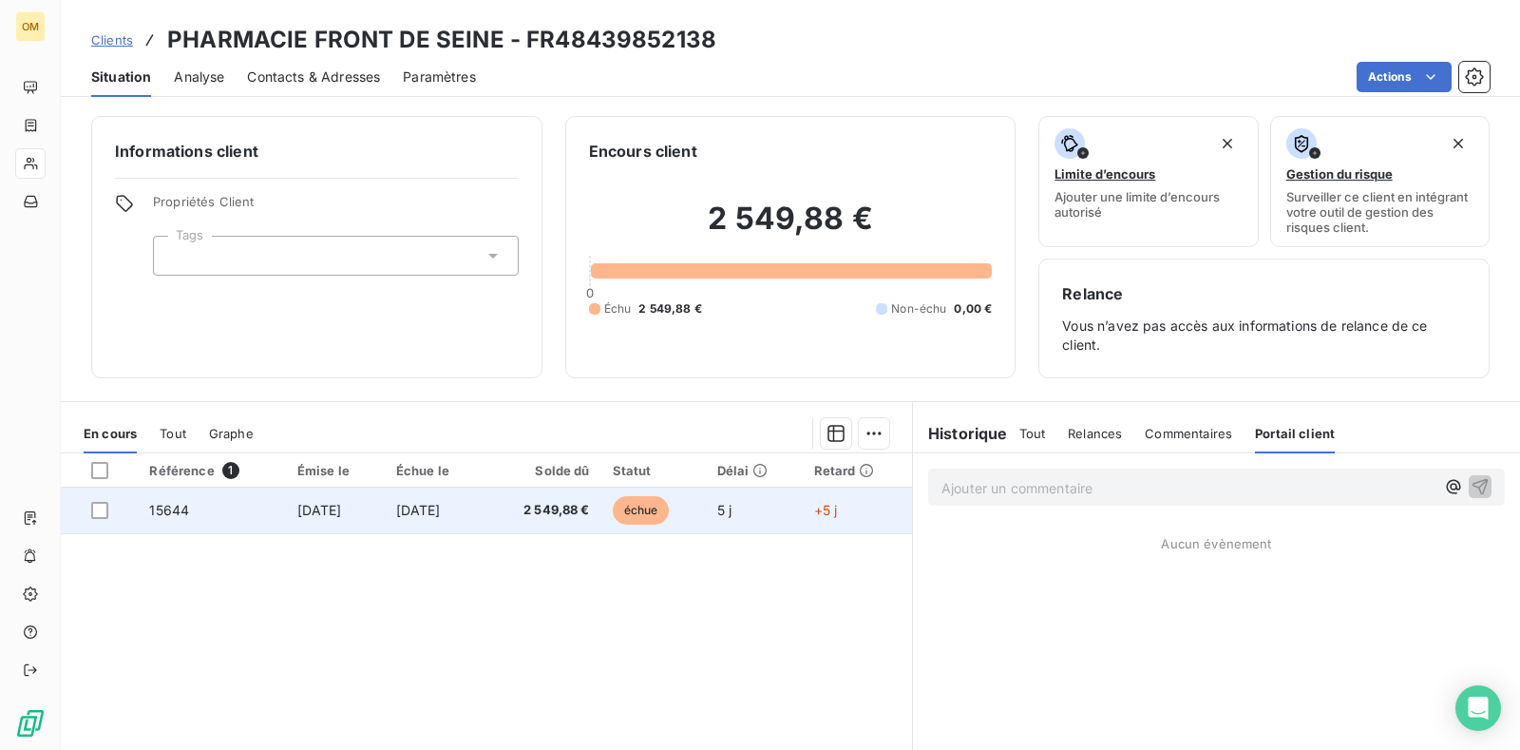
click at [313, 507] on span "[DATE]" at bounding box center [319, 510] width 45 height 16
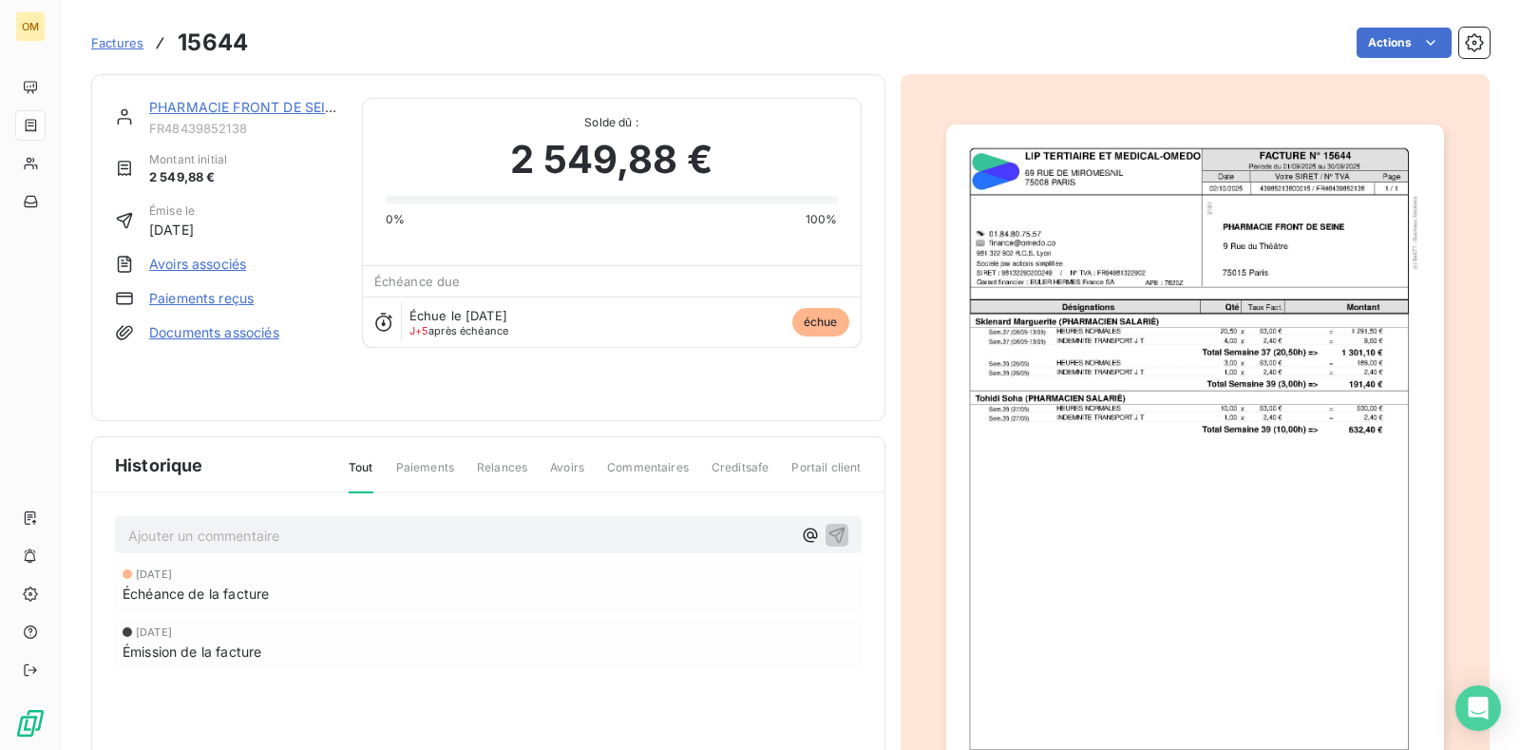
click at [98, 512] on div "PHARMACIE FRONT DE SEINE FR48439852138 Montant initial 2 549,88 € Émise le 2 oc…" at bounding box center [488, 476] width 794 height 804
click at [1311, 231] on img "button" at bounding box center [1195, 476] width 498 height 704
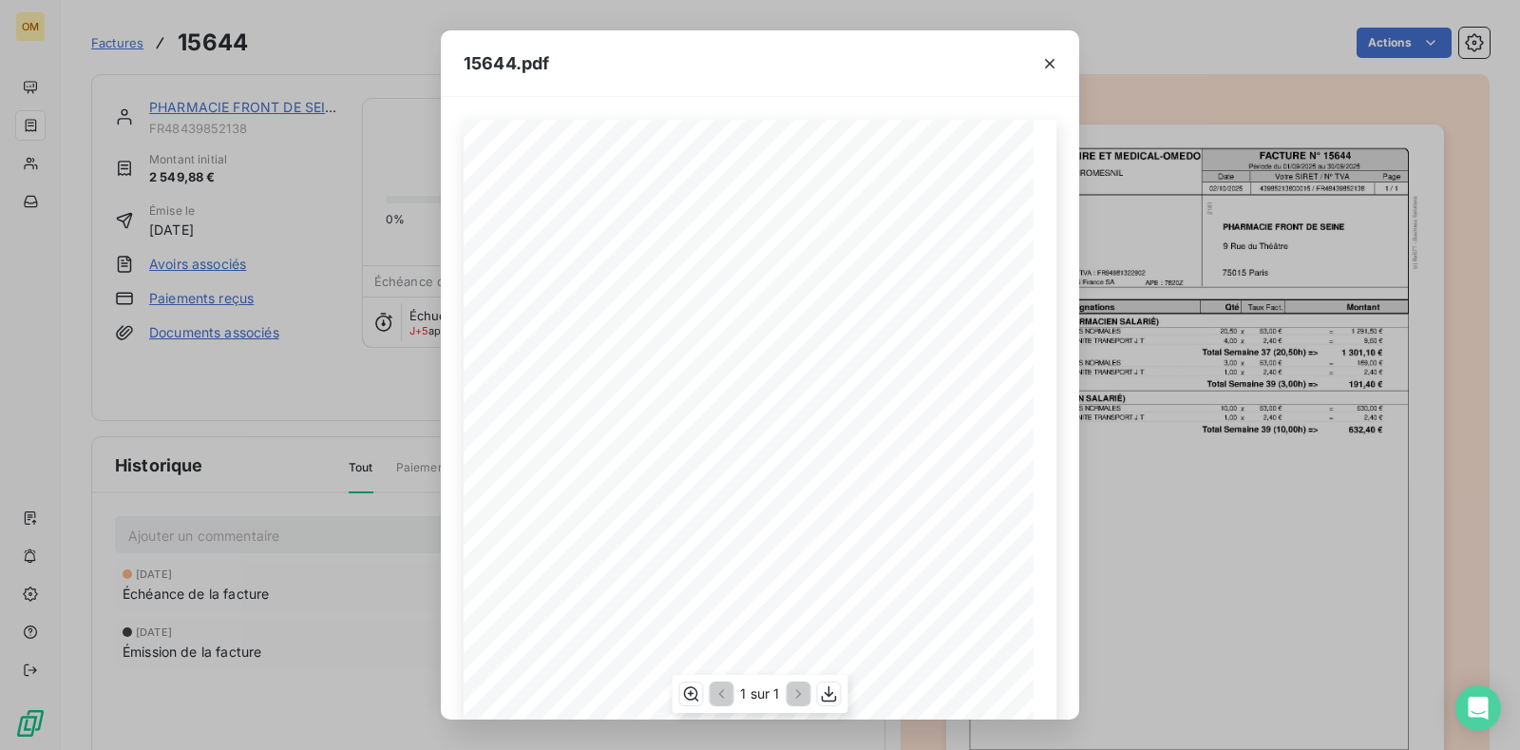
drag, startPoint x: 882, startPoint y: 191, endPoint x: 849, endPoint y: 196, distance: 32.6
click at [849, 195] on span at bounding box center [886, 194] width 145 height 8
drag, startPoint x: 819, startPoint y: 193, endPoint x: 856, endPoint y: 193, distance: 37.0
click at [856, 193] on span at bounding box center [886, 194] width 145 height 8
click at [693, 691] on icon "button" at bounding box center [690, 693] width 19 height 19
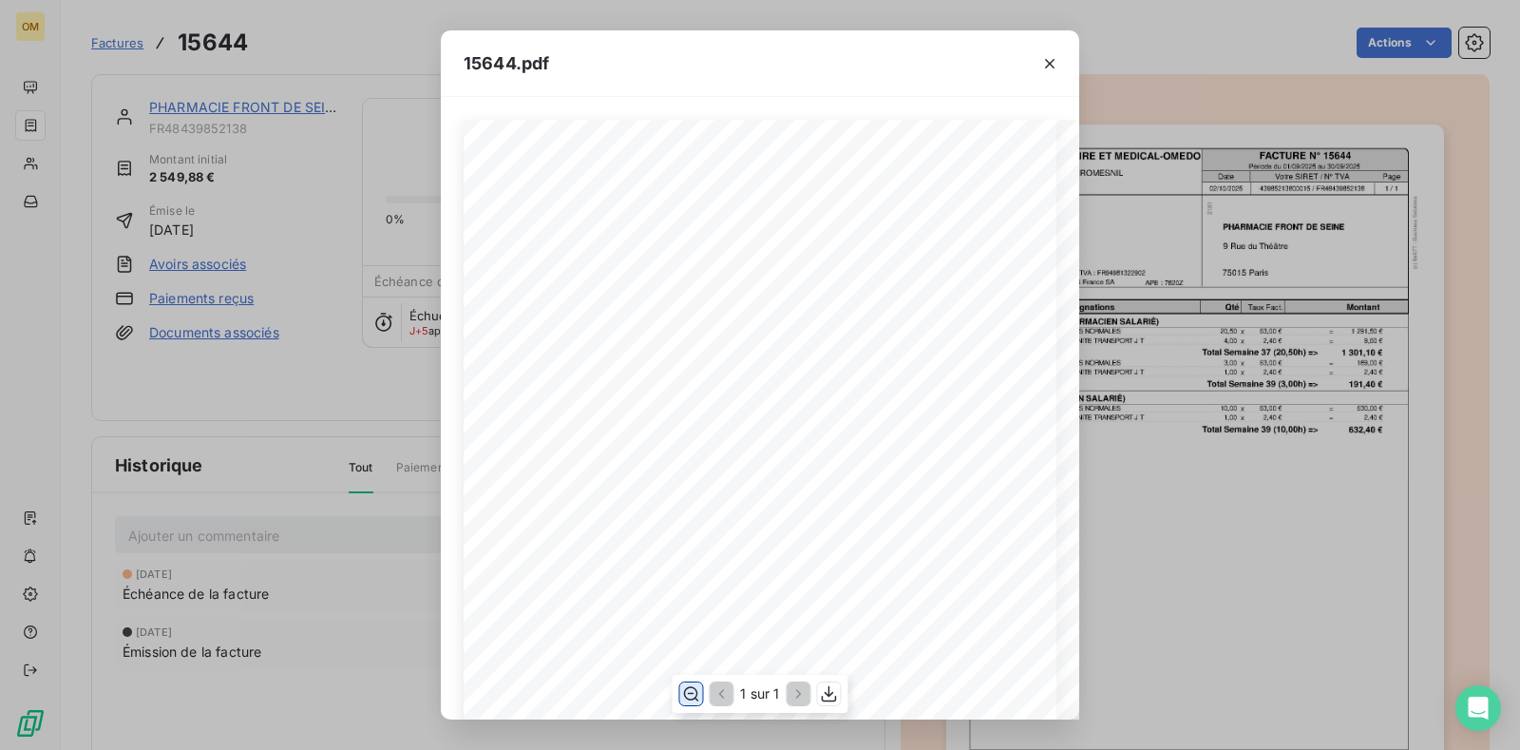
click at [693, 691] on icon "button" at bounding box center [690, 693] width 19 height 19
click at [692, 693] on icon "button" at bounding box center [691, 693] width 15 height 14
click at [773, 717] on div "15644.pdf FACTURE N° 15644 69 RUE DE MIROMESNIL 75008 PARIS LIP TERTIAIRE ET ME…" at bounding box center [760, 375] width 1520 height 750
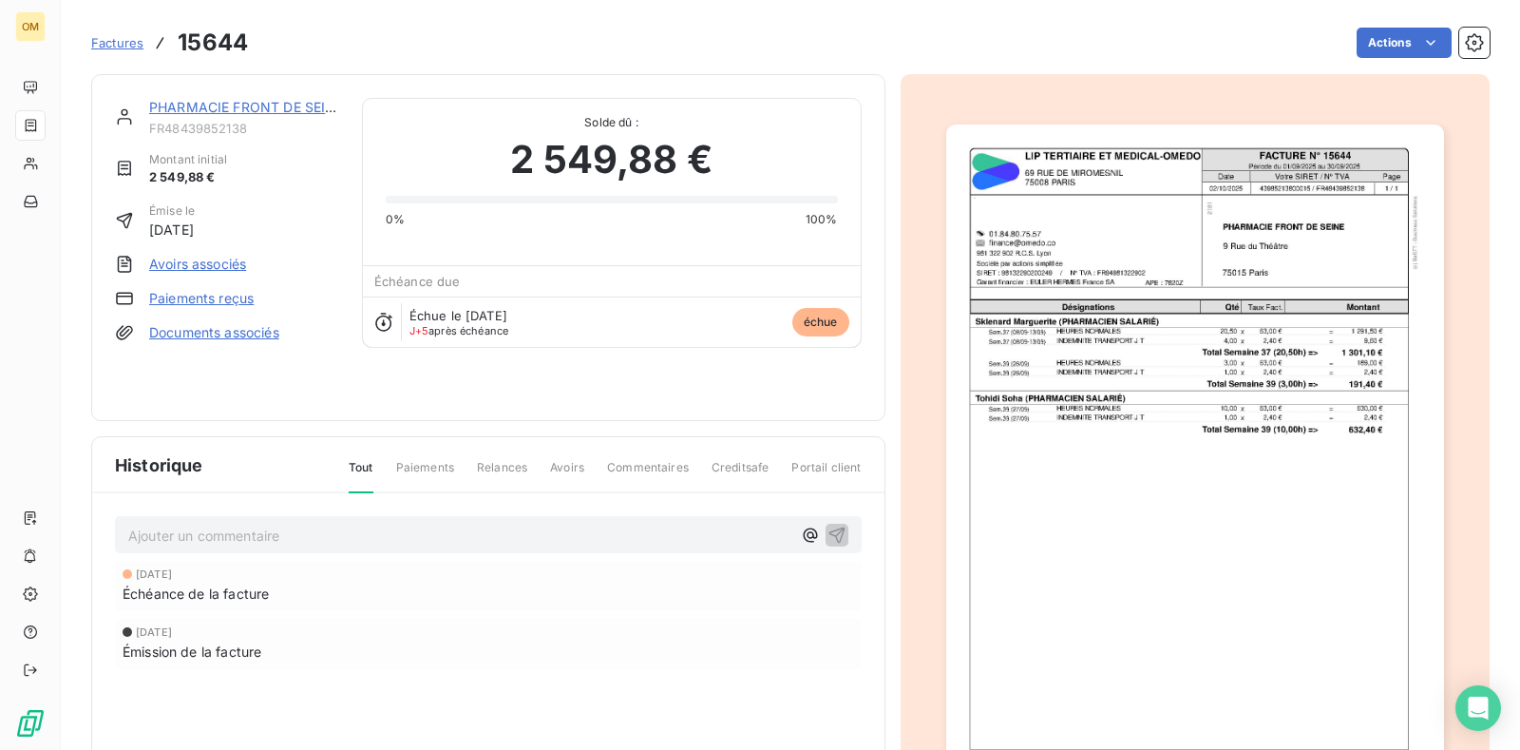
drag, startPoint x: 773, startPoint y: 717, endPoint x: 788, endPoint y: 709, distance: 17.4
click at [1152, 237] on img "button" at bounding box center [1195, 476] width 498 height 704
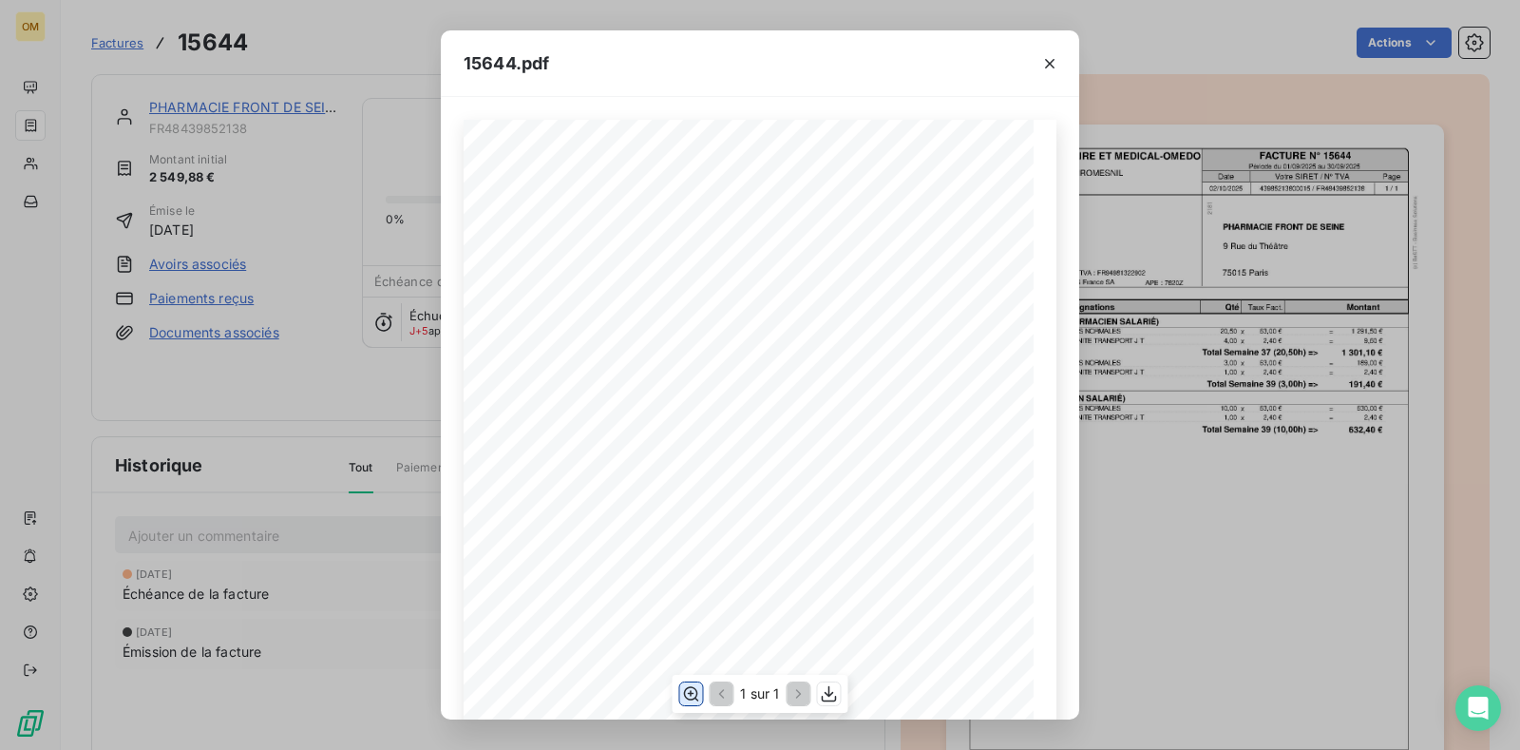
click at [685, 687] on icon "button" at bounding box center [690, 693] width 19 height 19
click at [1052, 66] on icon "button" at bounding box center [1049, 63] width 19 height 19
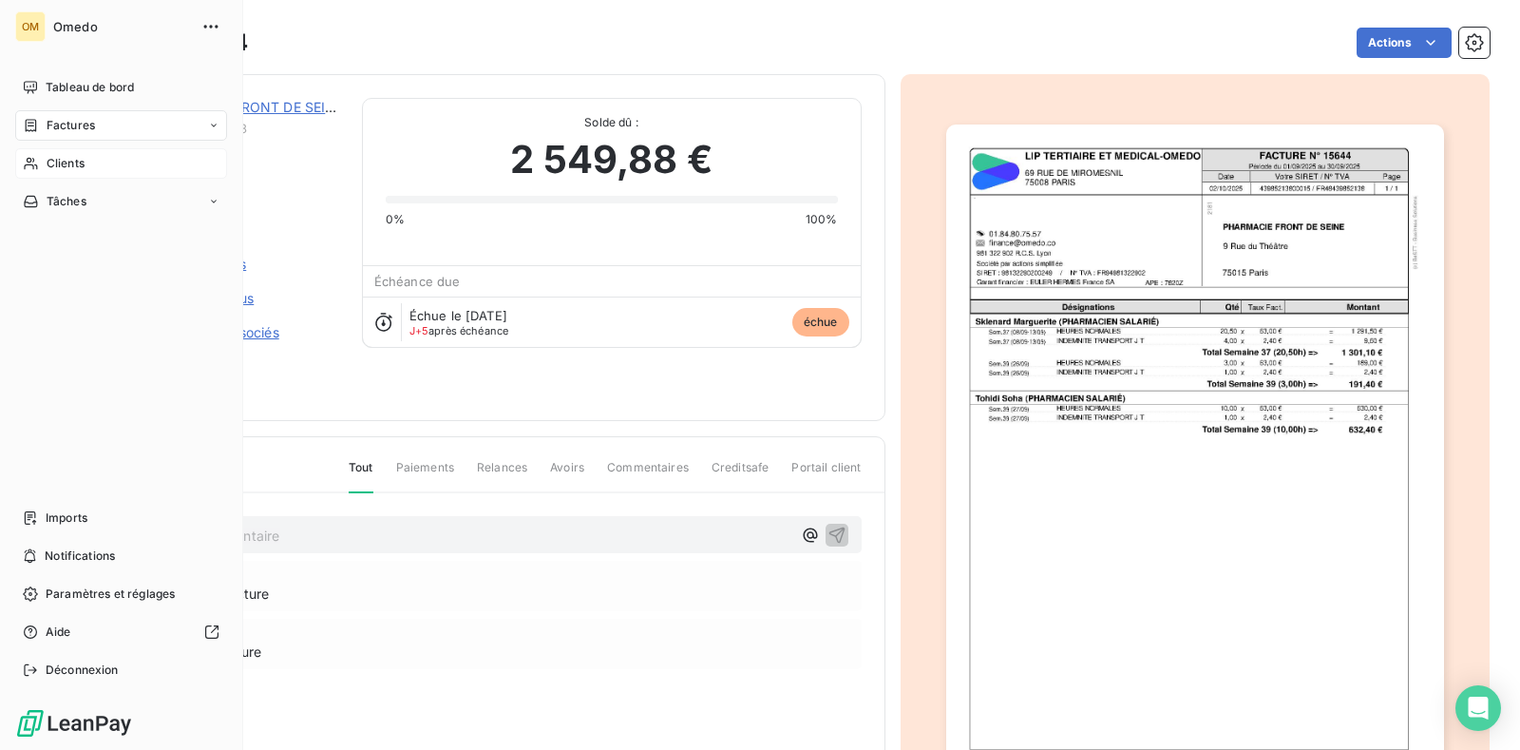
click at [58, 162] on span "Clients" at bounding box center [66, 163] width 38 height 17
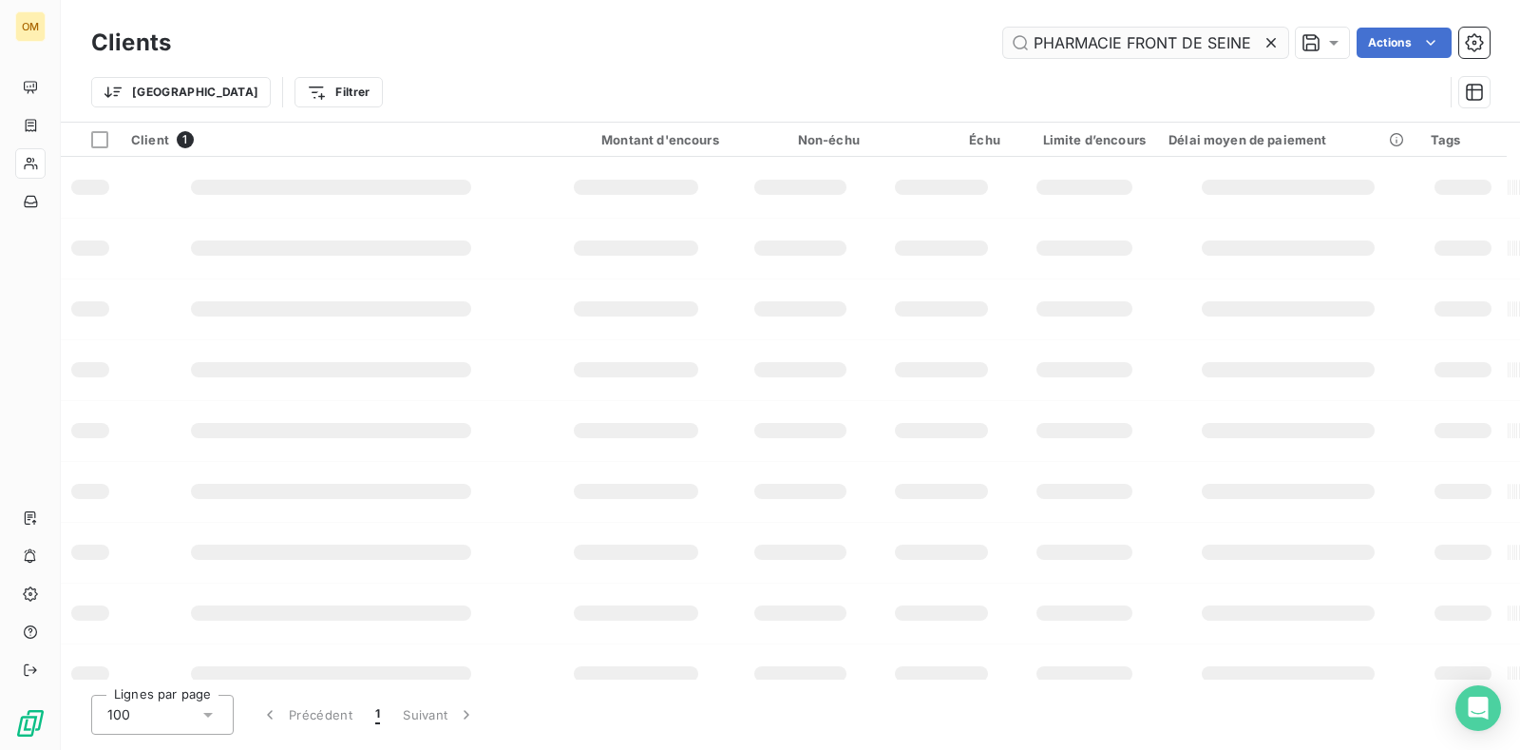
drag, startPoint x: 1254, startPoint y: 46, endPoint x: 867, endPoint y: 22, distance: 387.4
click at [1003, 28] on input "PHARMACIE FRONT DE SEINE" at bounding box center [1145, 43] width 285 height 30
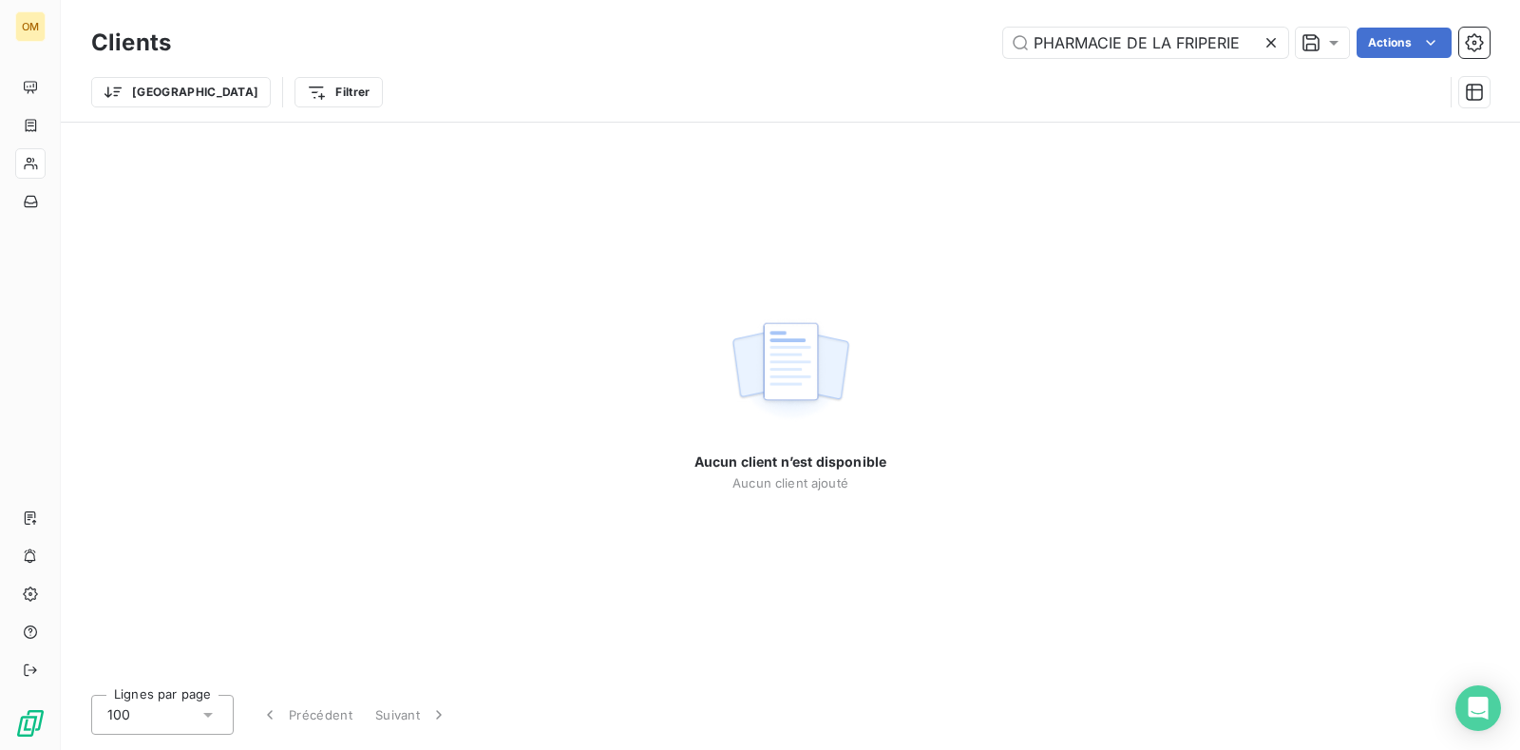
type input "PHARMACIE DE LA FRIPERIE"
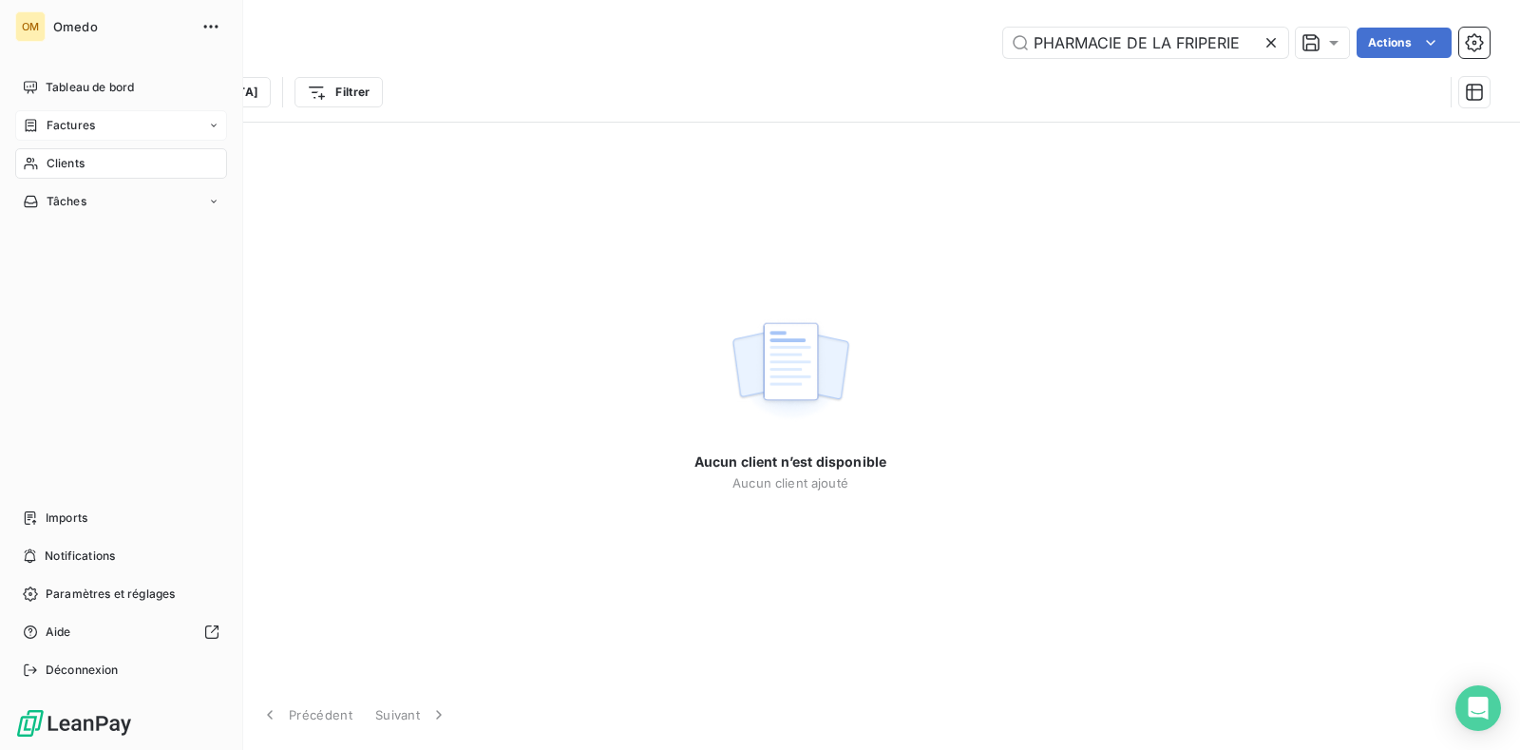
click at [52, 126] on span "Factures" at bounding box center [71, 125] width 48 height 17
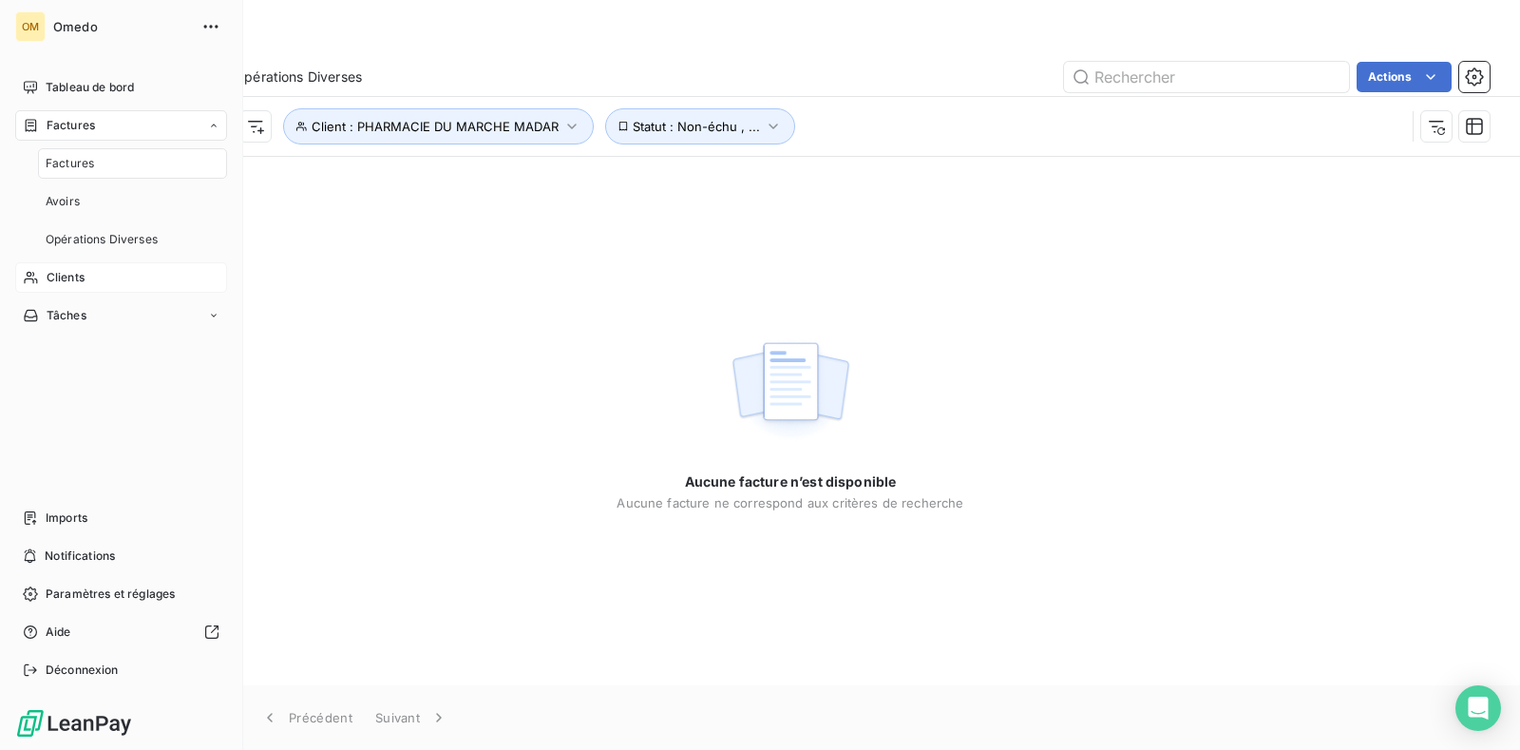
click at [60, 165] on span "Factures" at bounding box center [70, 163] width 48 height 17
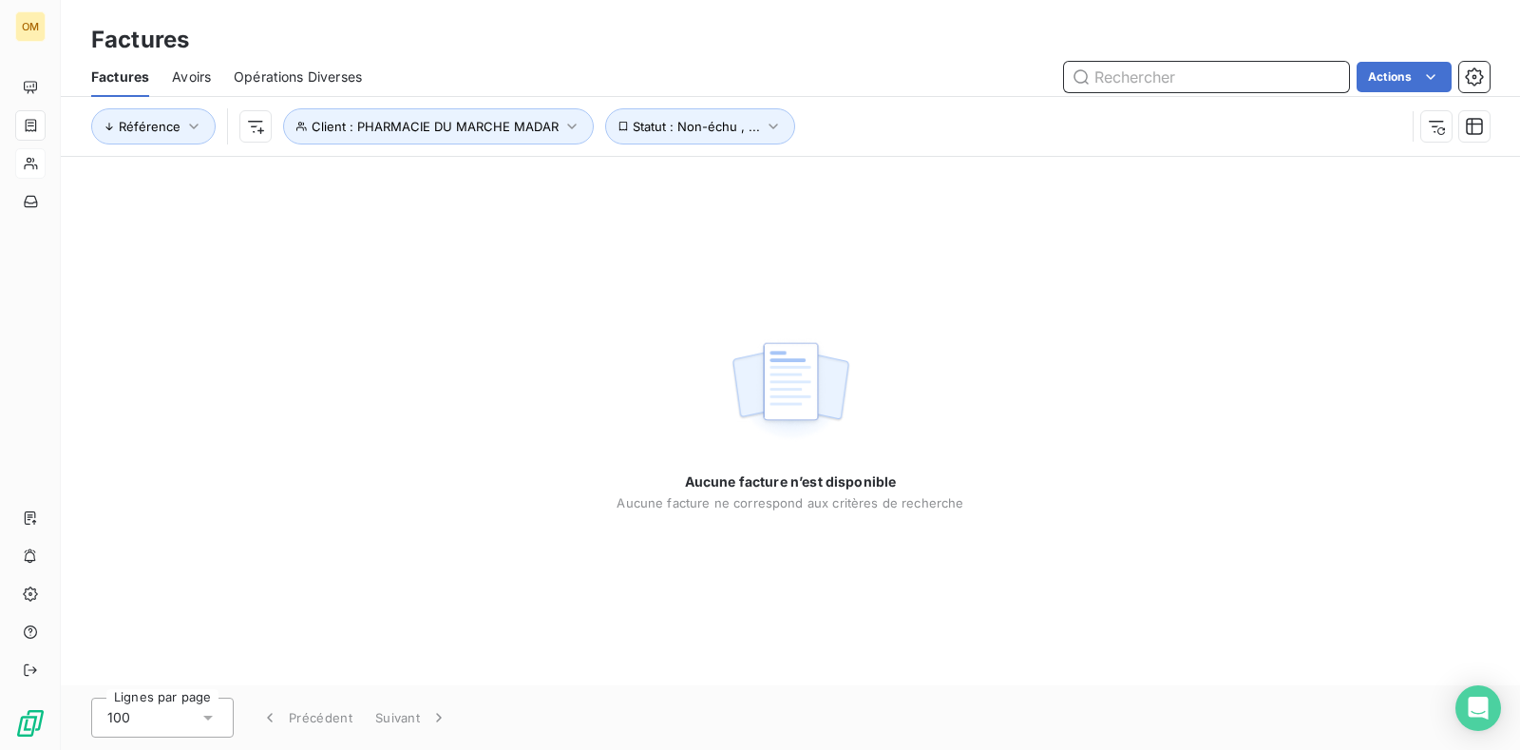
click at [1158, 76] on input "text" at bounding box center [1206, 77] width 285 height 30
type input "15655"
click at [562, 126] on icon "button" at bounding box center [571, 126] width 19 height 19
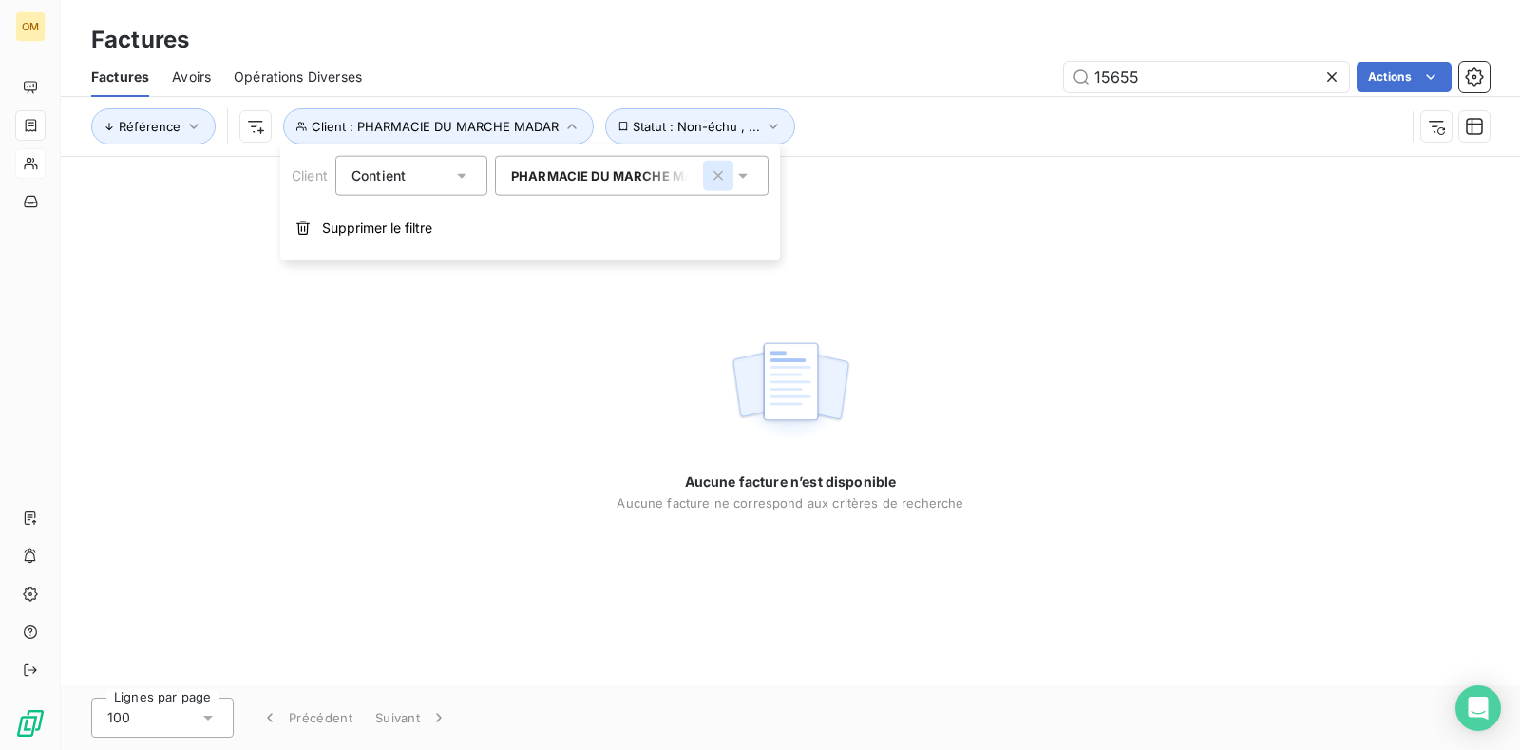
click at [722, 174] on icon "button" at bounding box center [717, 175] width 9 height 9
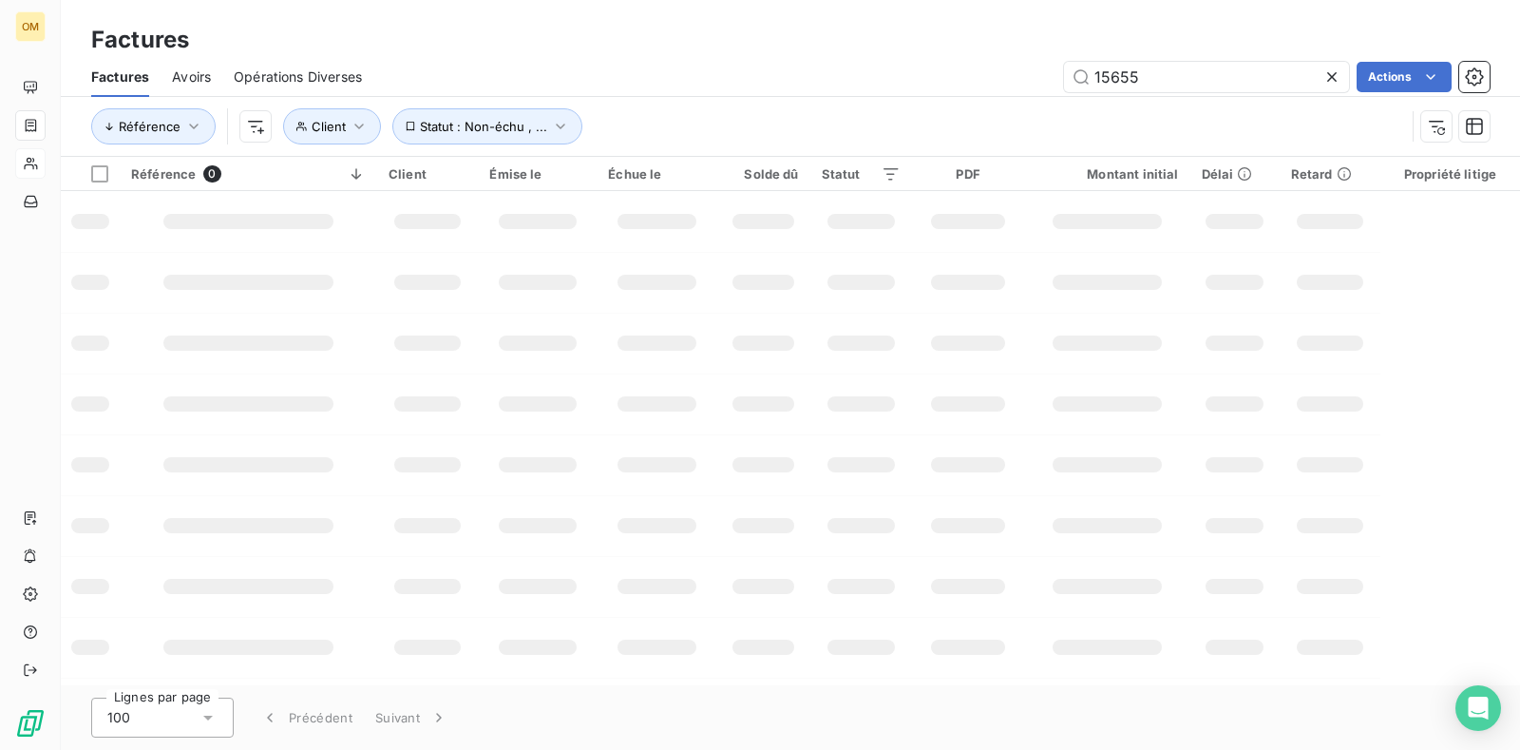
click at [631, 38] on div "Factures" at bounding box center [790, 40] width 1459 height 34
click at [1191, 74] on input "15655" at bounding box center [1206, 77] width 285 height 30
click at [1336, 76] on icon at bounding box center [1331, 76] width 19 height 19
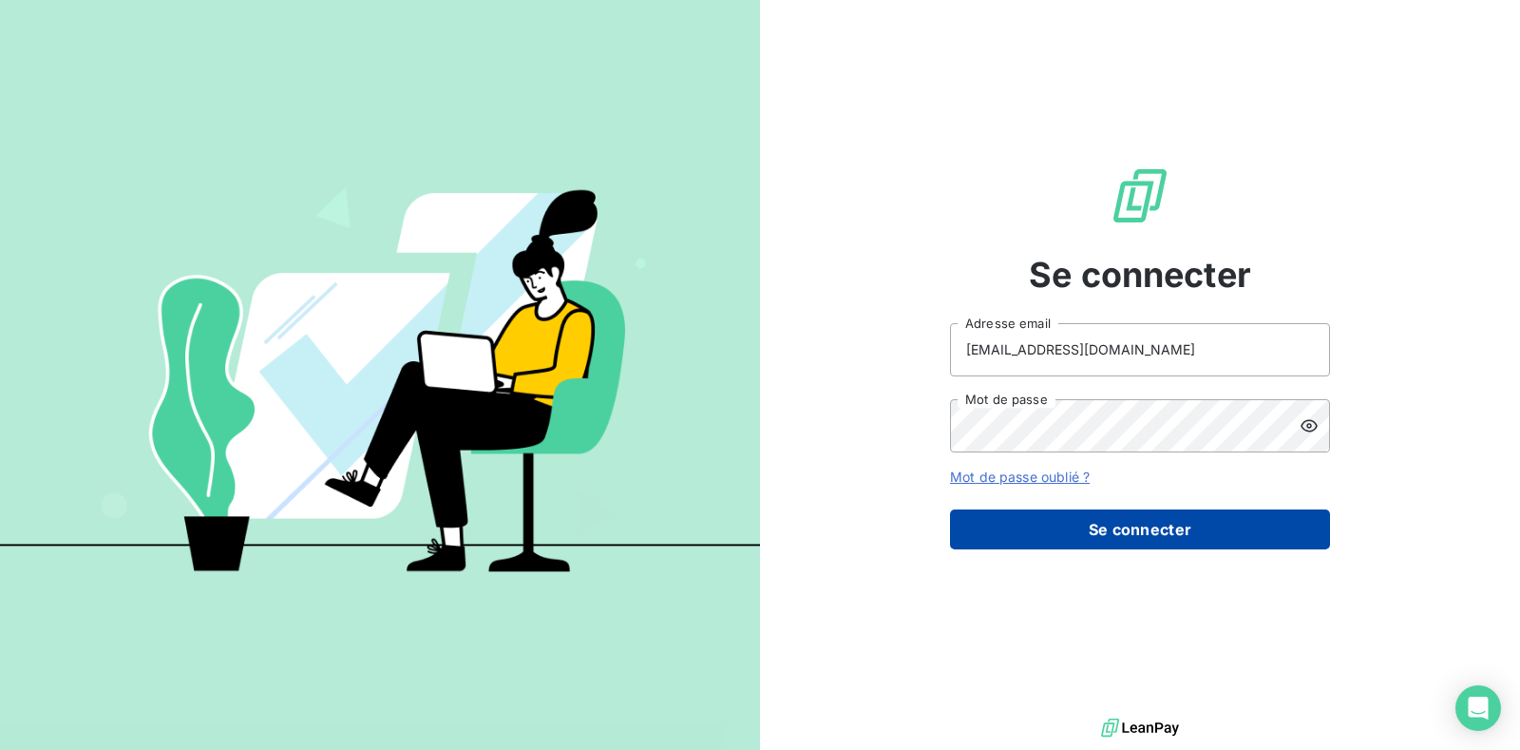
click at [1171, 534] on button "Se connecter" at bounding box center [1140, 529] width 380 height 40
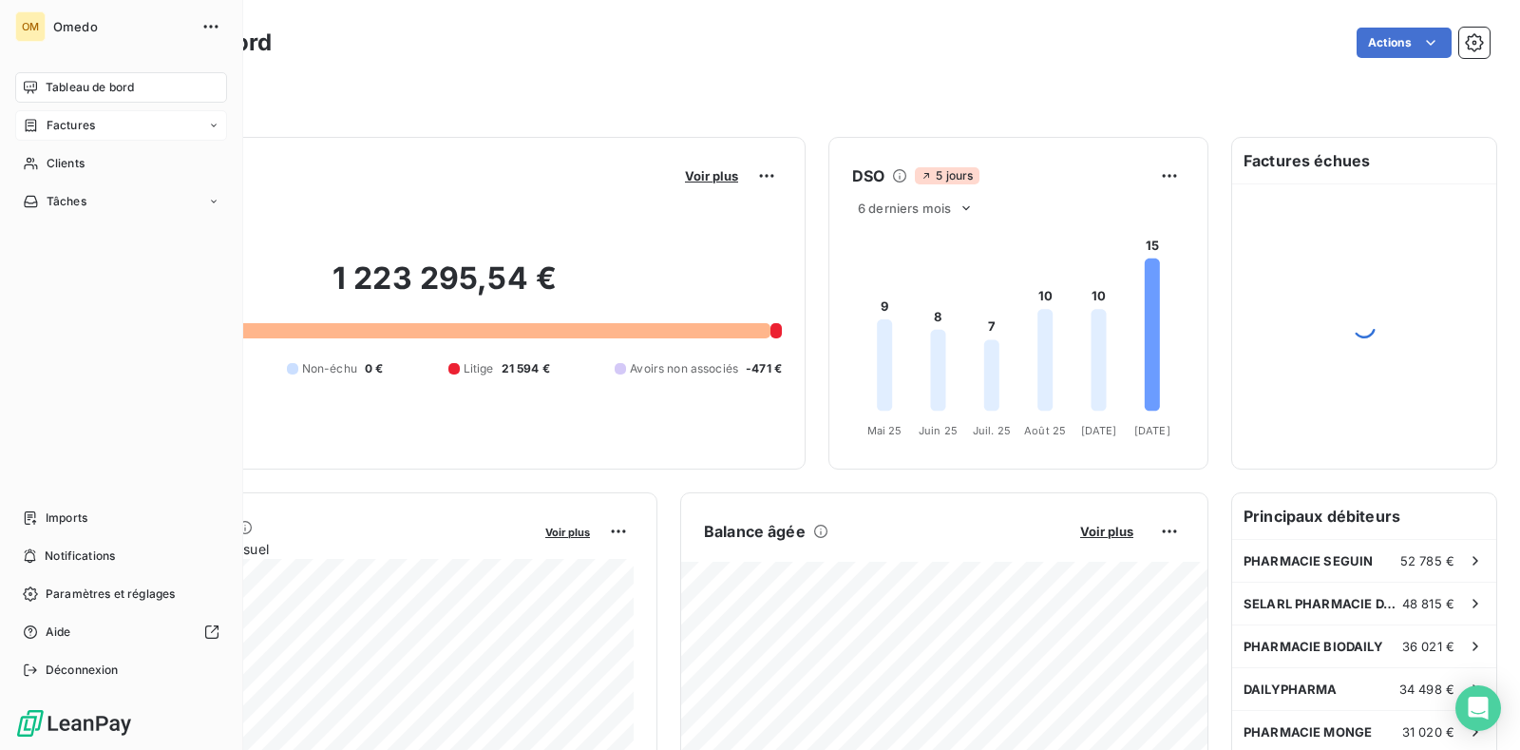
click at [103, 126] on div "Factures" at bounding box center [121, 125] width 212 height 30
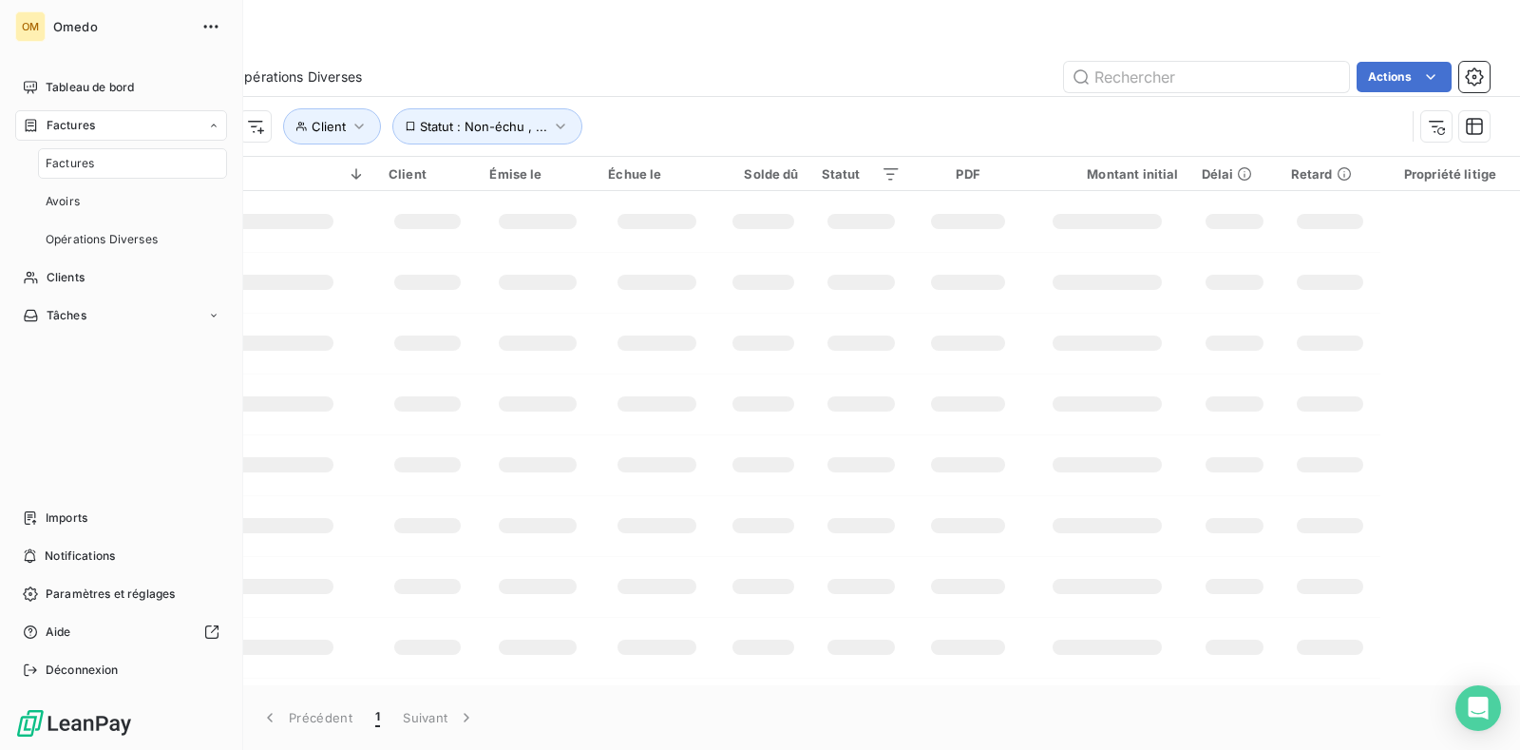
click at [114, 168] on div "Factures" at bounding box center [132, 163] width 189 height 30
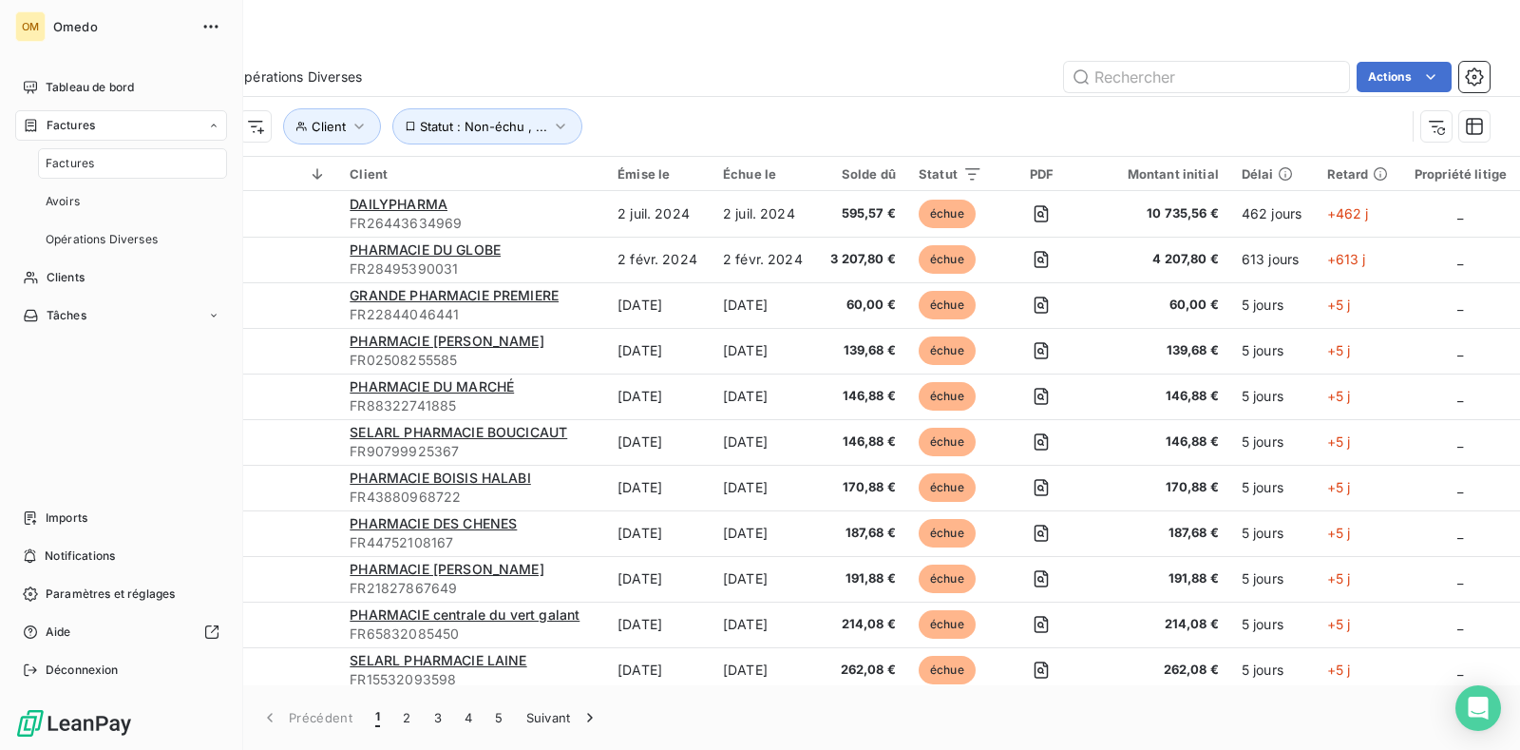
click at [114, 168] on div "Factures" at bounding box center [132, 163] width 189 height 30
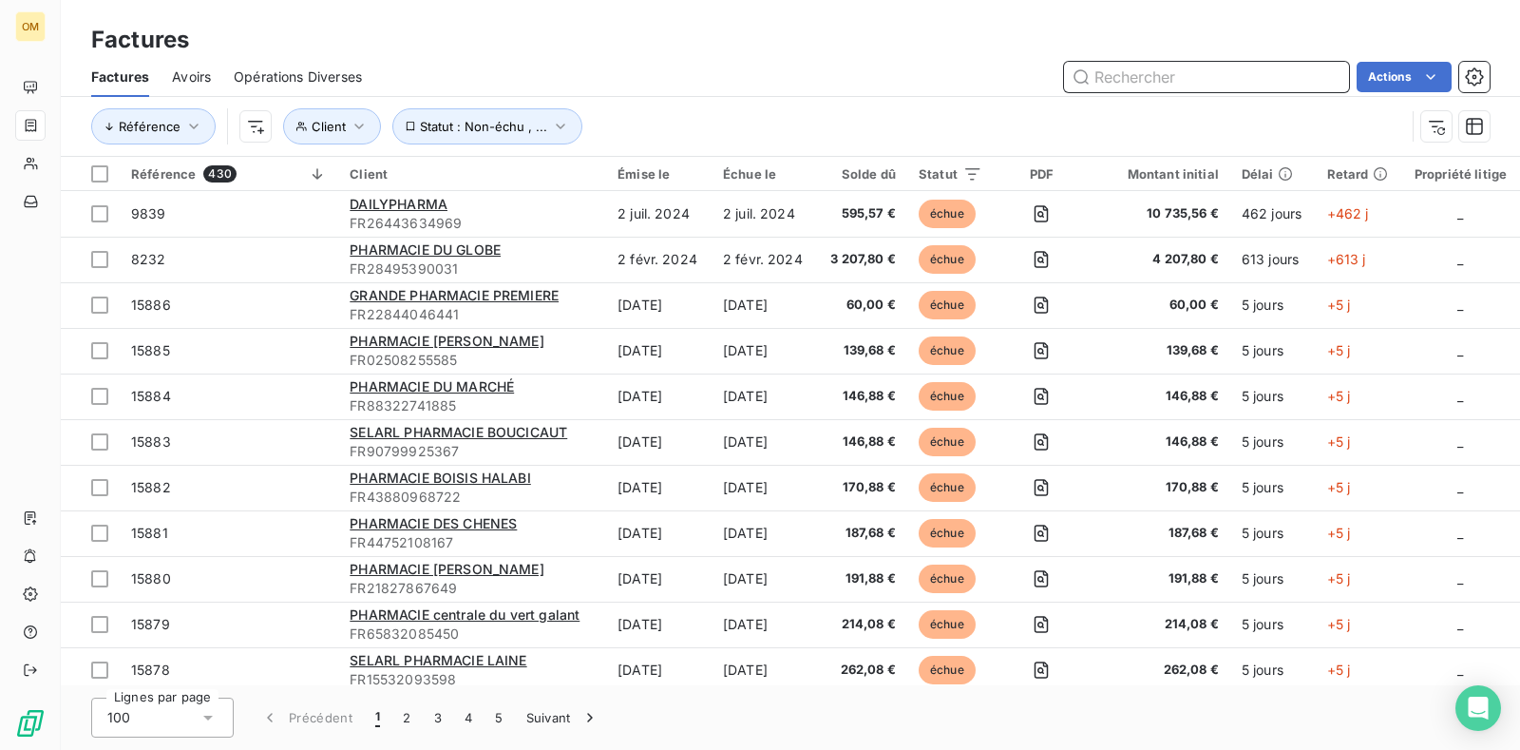
click at [1170, 79] on input "text" at bounding box center [1206, 77] width 285 height 30
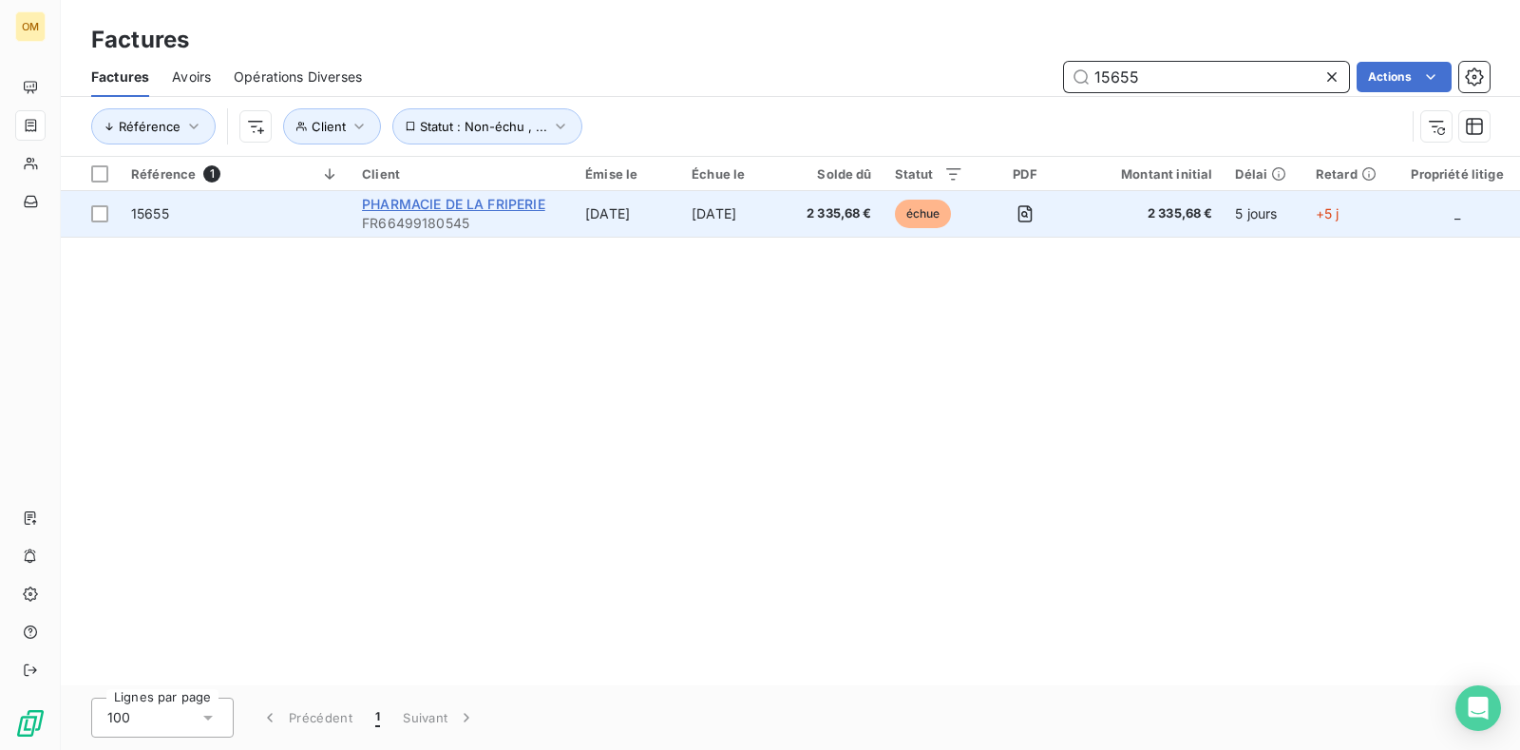
type input "15655"
click at [519, 199] on span "PHARMACIE DE LA FRIPERIE" at bounding box center [453, 204] width 183 height 16
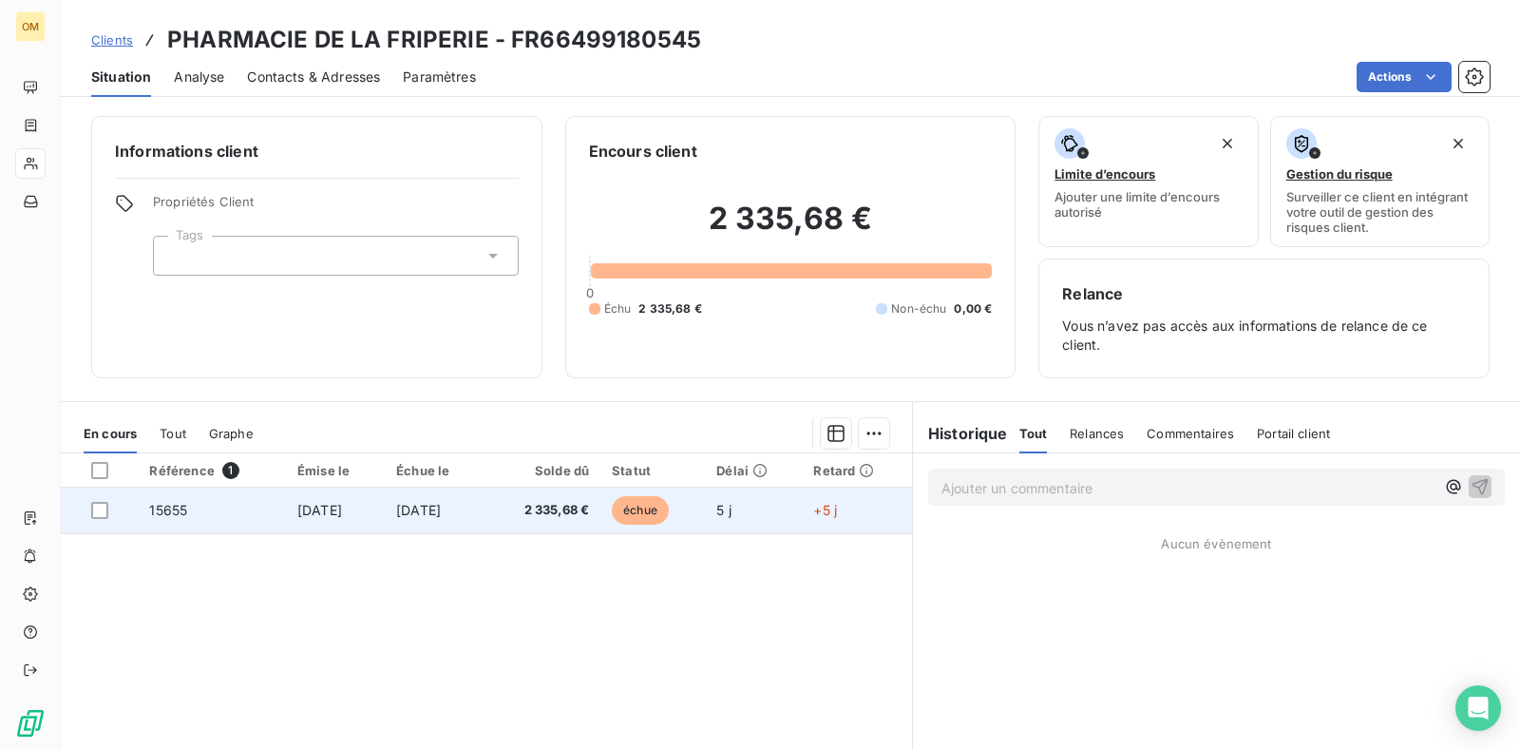
click at [441, 508] on span "[DATE]" at bounding box center [418, 510] width 45 height 16
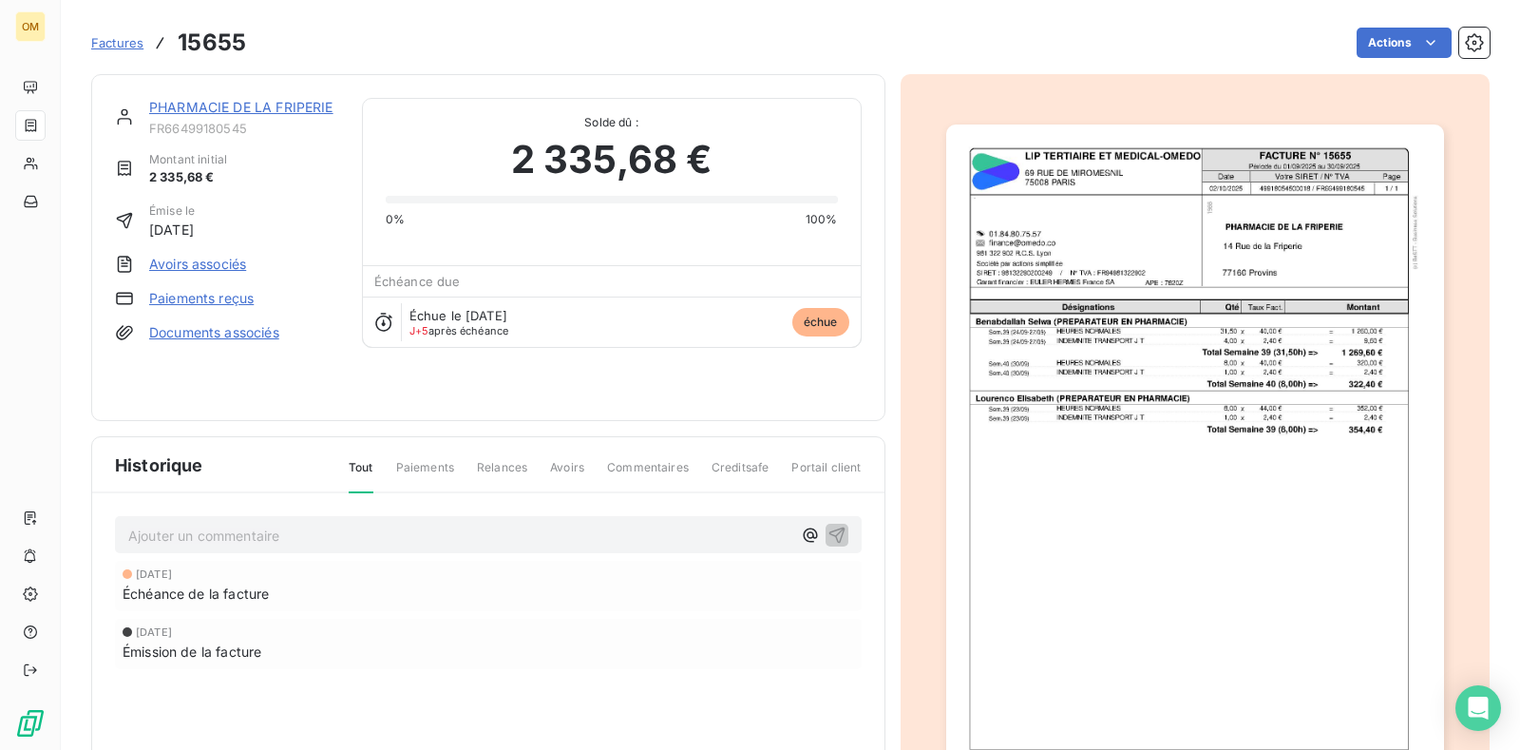
click at [1173, 383] on img "button" at bounding box center [1195, 476] width 498 height 704
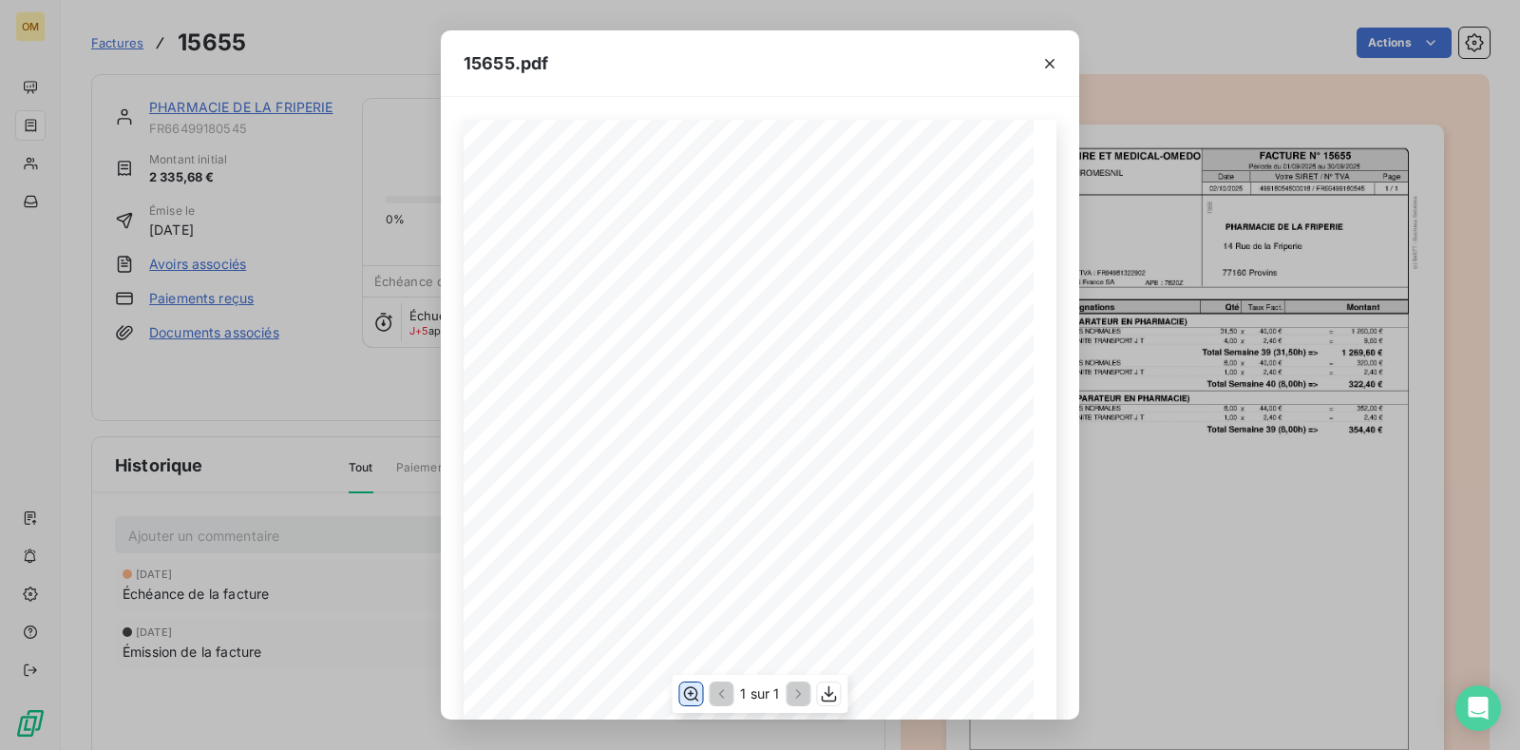
click at [694, 693] on icon "button" at bounding box center [690, 693] width 19 height 19
click at [1048, 63] on icon "button" at bounding box center [1049, 63] width 19 height 19
